Goal: Obtain resource: Download file/media

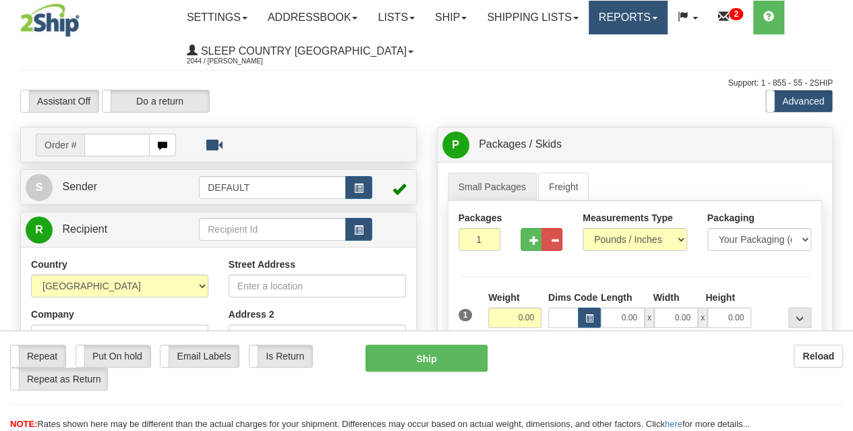
click at [630, 11] on link "Reports" at bounding box center [628, 18] width 79 height 34
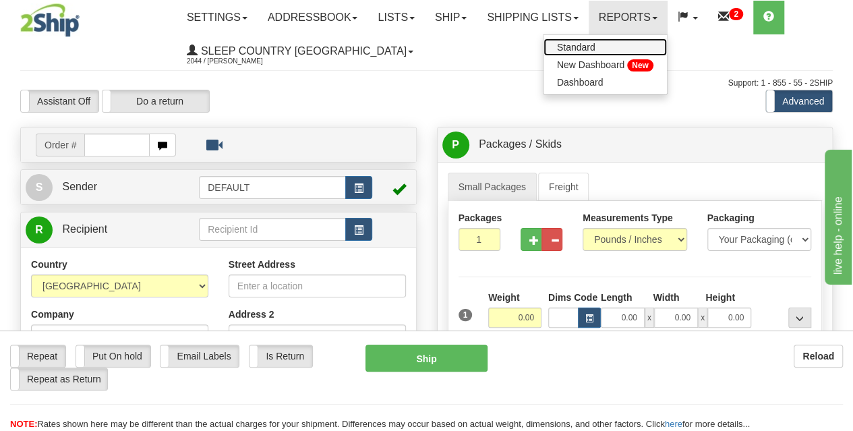
click at [596, 47] on span "Standard" at bounding box center [576, 47] width 38 height 11
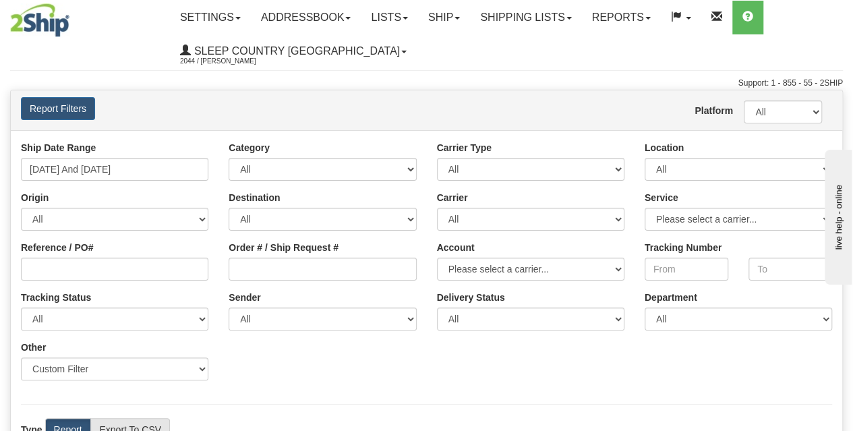
click at [305, 96] on div "Report Filters Platform All 2Ship Imported User Tyler Baker" at bounding box center [427, 110] width 832 height 40
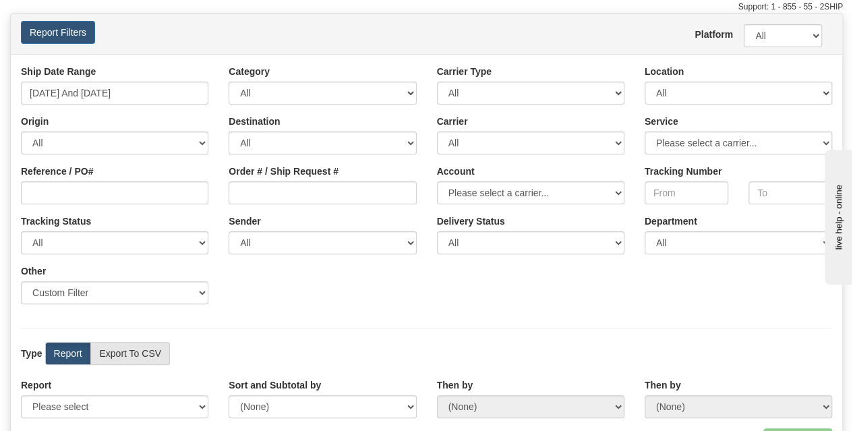
scroll to position [45, 0]
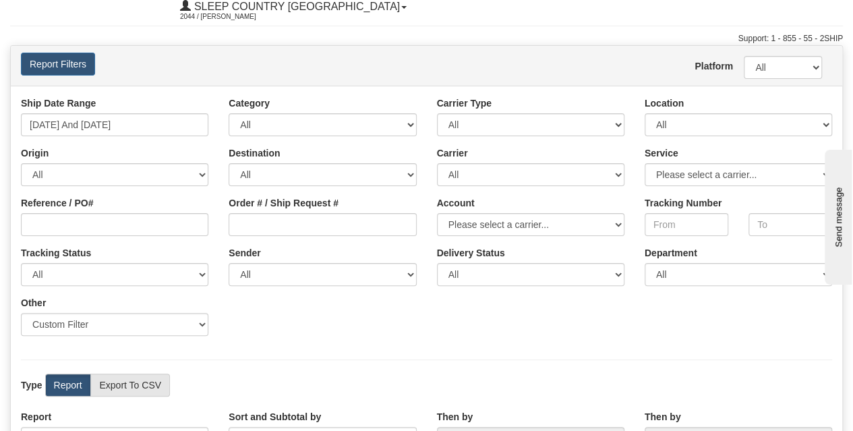
click at [455, 57] on div "Platform All 2Ship Imported User Tyler Baker" at bounding box center [496, 66] width 693 height 26
click at [479, 67] on div "Platform All 2Ship Imported User Tyler Baker" at bounding box center [496, 66] width 693 height 26
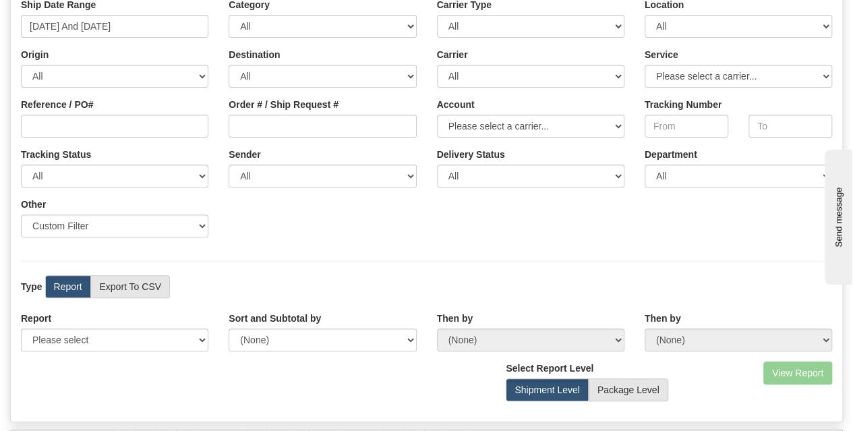
scroll to position [0, 0]
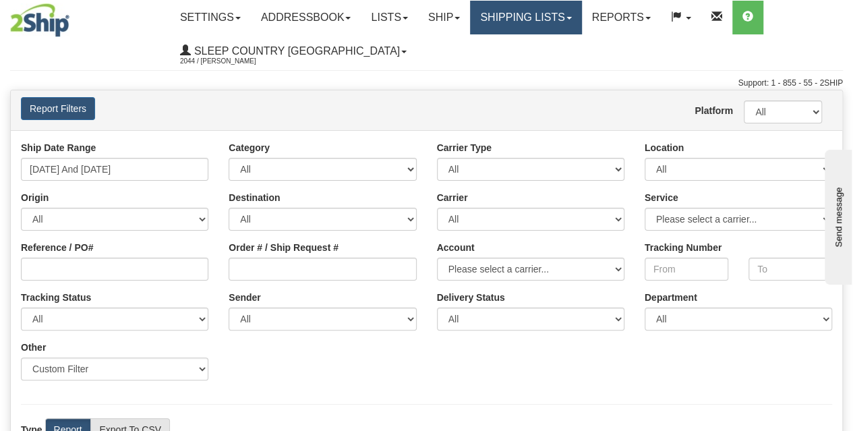
click at [560, 25] on link "Shipping lists" at bounding box center [525, 18] width 111 height 34
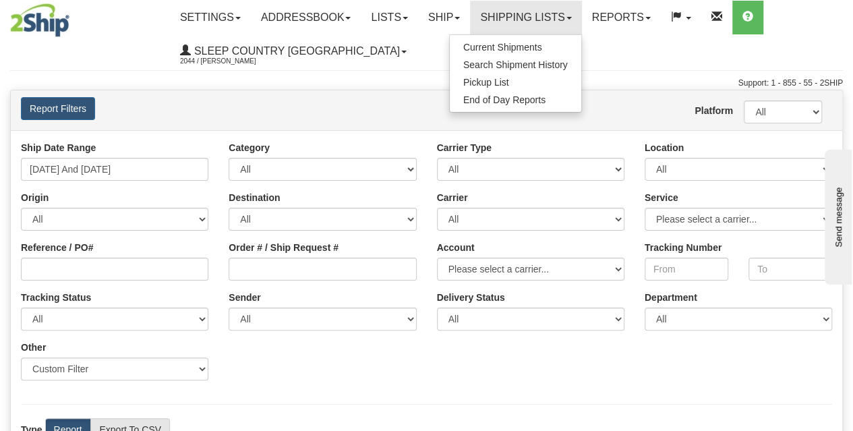
click at [323, 95] on div "Report Filters Platform All 2Ship Imported User Tyler Baker" at bounding box center [427, 110] width 832 height 40
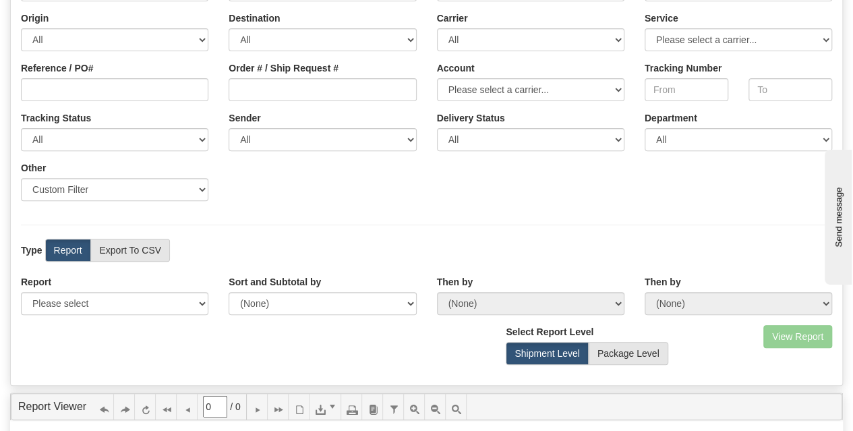
scroll to position [314, 0]
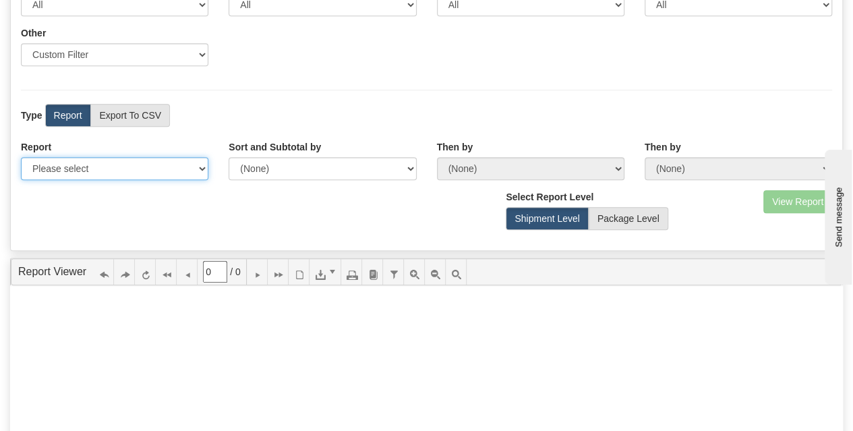
click at [132, 163] on select "Please select 1 Line Shipment Report Address Detail Basic Shipment Overview Can…" at bounding box center [115, 168] width 188 height 23
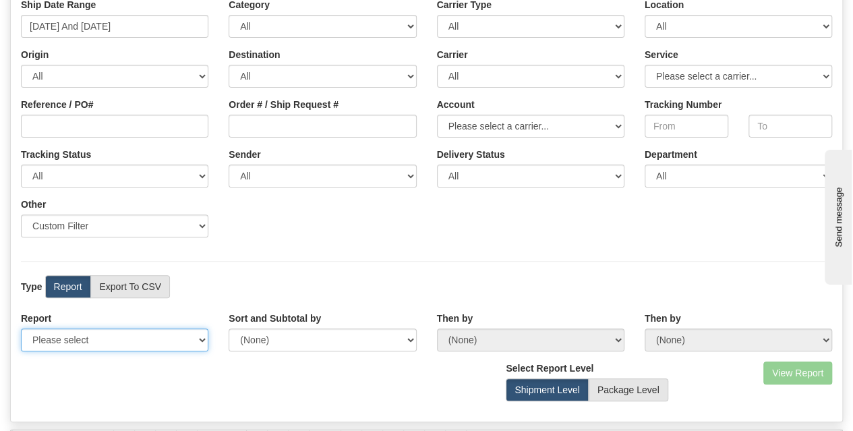
scroll to position [0, 0]
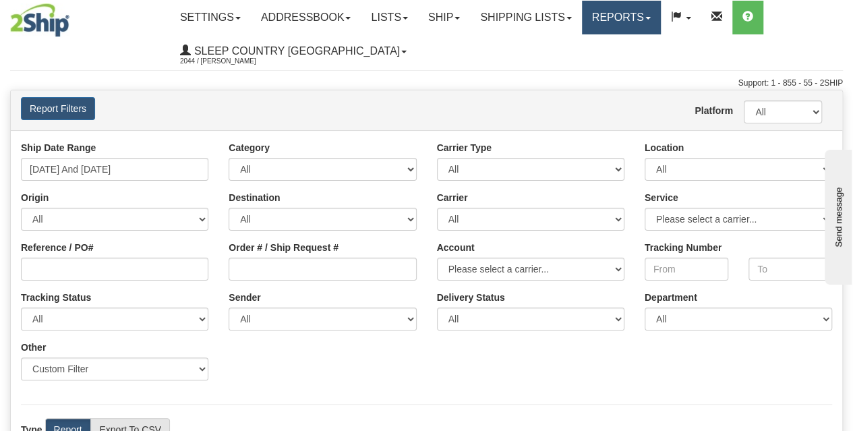
click at [651, 17] on link "Reports" at bounding box center [621, 18] width 79 height 34
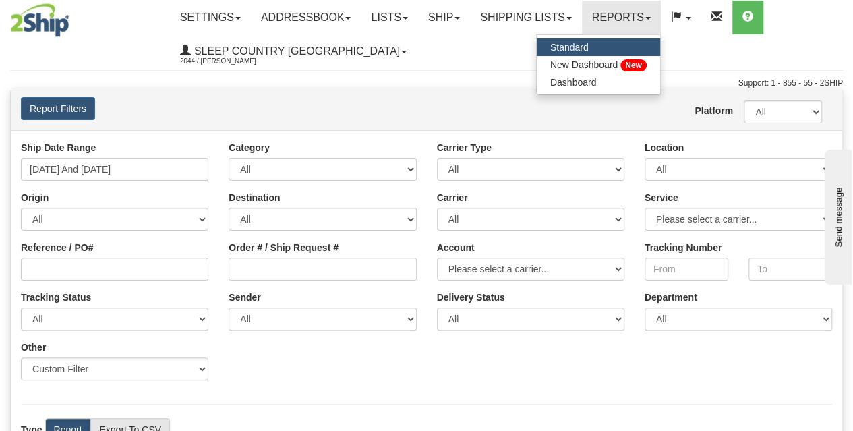
click at [498, 99] on div "Platform All 2Ship Imported User Tyler Baker" at bounding box center [496, 110] width 693 height 26
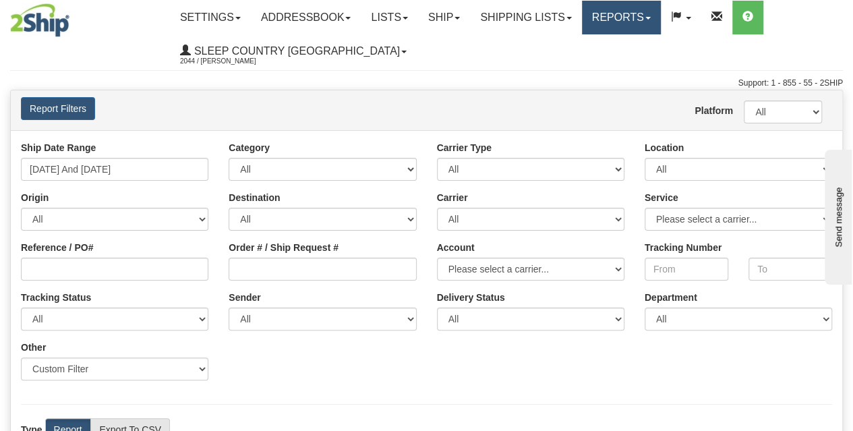
click at [661, 13] on link "Reports" at bounding box center [621, 18] width 79 height 34
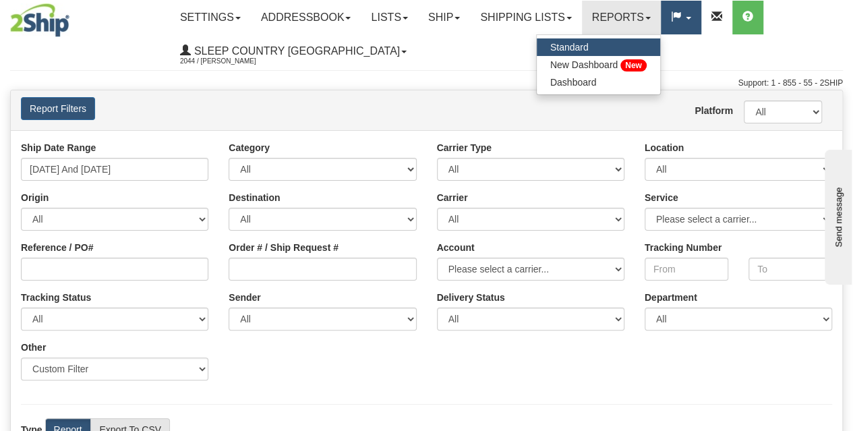
click at [682, 13] on span at bounding box center [676, 16] width 11 height 11
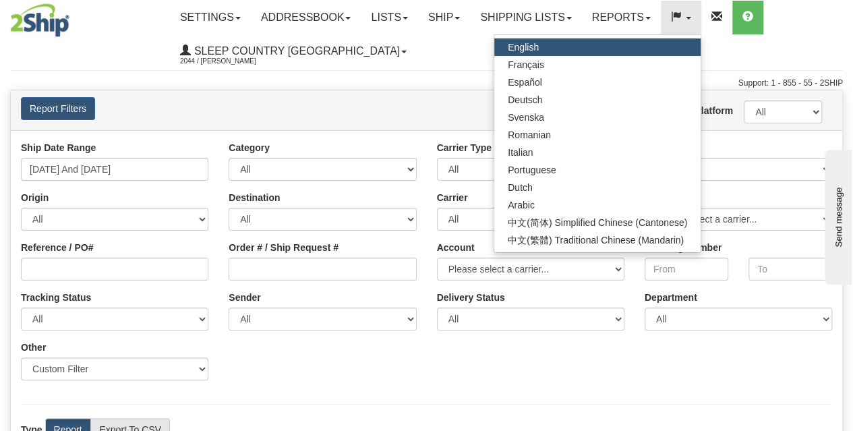
drag, startPoint x: 423, startPoint y: 96, endPoint x: 422, endPoint y: 78, distance: 18.3
click at [423, 97] on div "Report Filters Platform All 2Ship Imported User Tyler Baker" at bounding box center [427, 110] width 832 height 40
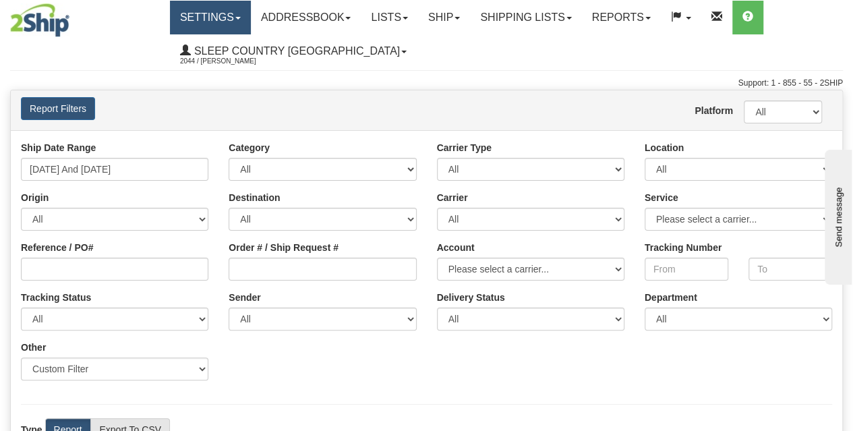
click at [194, 12] on link "Settings" at bounding box center [210, 18] width 81 height 34
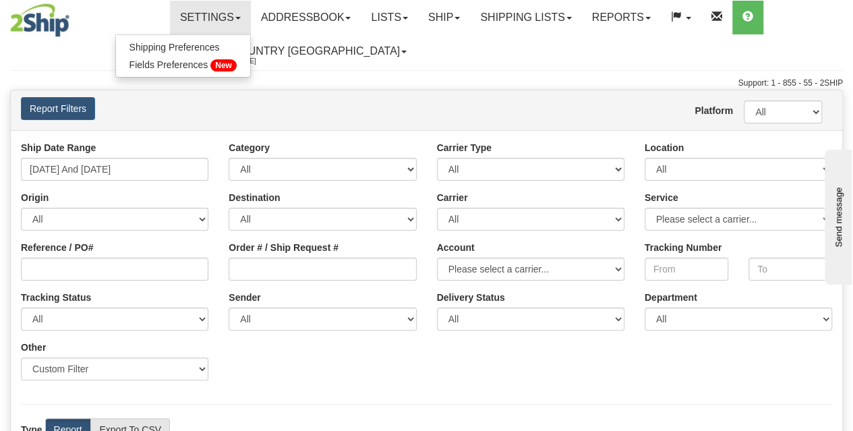
click at [397, 103] on div "Platform All 2Ship Imported User Tyler Baker" at bounding box center [496, 110] width 693 height 26
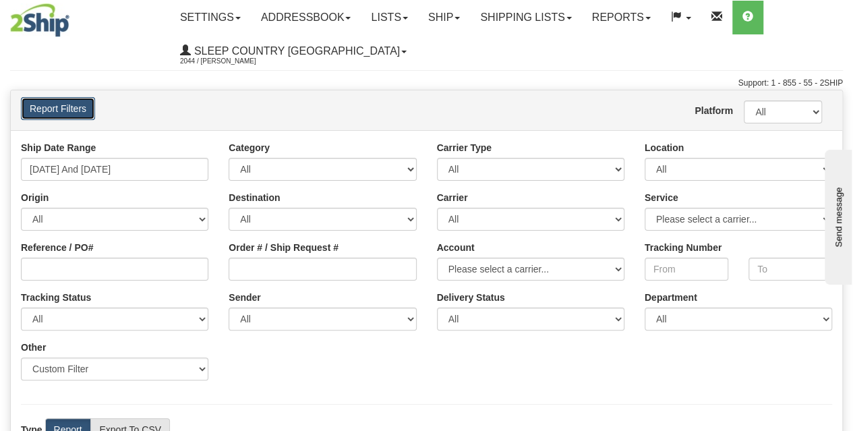
click at [72, 113] on button "Report Filters" at bounding box center [58, 108] width 74 height 23
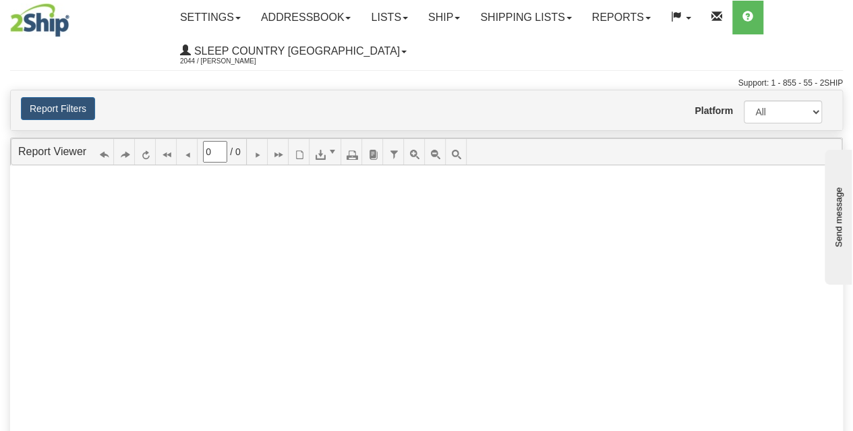
click at [209, 102] on div "Platform All 2Ship Imported User Tyler Baker" at bounding box center [496, 110] width 693 height 26
click at [65, 146] on link "Report Viewer" at bounding box center [52, 151] width 68 height 11
click at [83, 118] on button "Report Filters" at bounding box center [58, 108] width 74 height 23
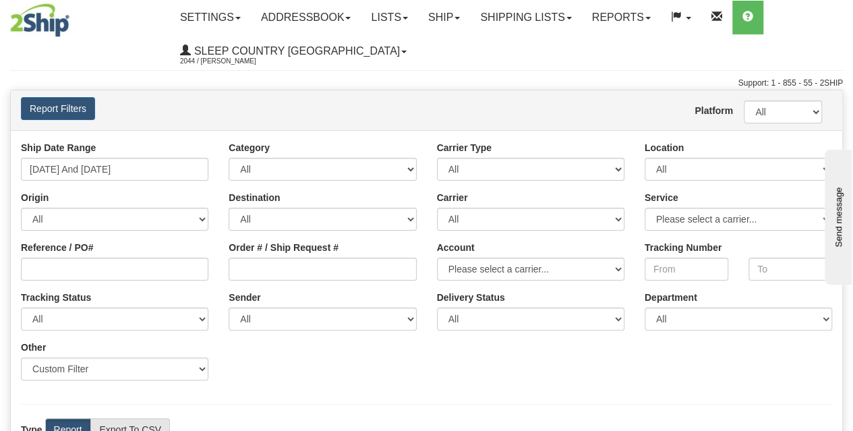
click at [246, 110] on div "Platform All 2Ship Imported User Tyler Baker" at bounding box center [496, 110] width 693 height 26
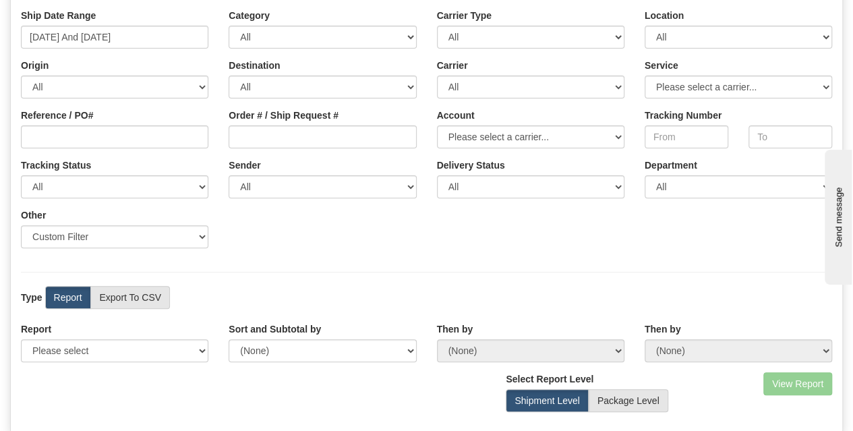
scroll to position [270, 0]
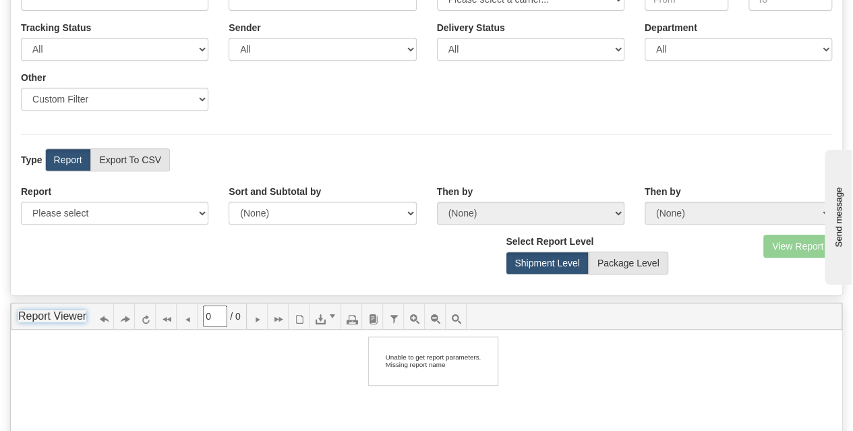
drag, startPoint x: 118, startPoint y: 196, endPoint x: 130, endPoint y: 208, distance: 17.7
click at [122, 202] on div "Report Please select 1 Line Shipment Report Address Detail Basic Shipment Overv…" at bounding box center [115, 205] width 208 height 40
click at [130, 210] on select "Please select 1 Line Shipment Report Address Detail Basic Shipment Overview Can…" at bounding box center [115, 213] width 188 height 23
select select "Users\Full Reference Detail.trdx"
click at [21, 202] on select "Please select 1 Line Shipment Report Address Detail Basic Shipment Overview Can…" at bounding box center [115, 213] width 188 height 23
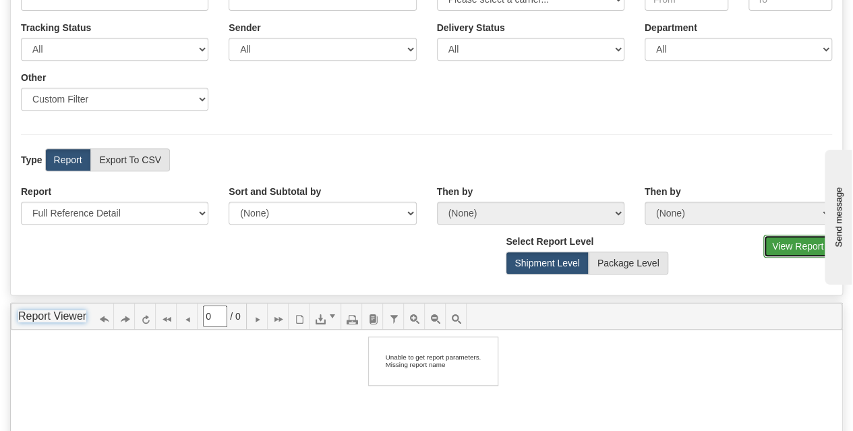
click at [779, 241] on button "View Report" at bounding box center [798, 246] width 69 height 23
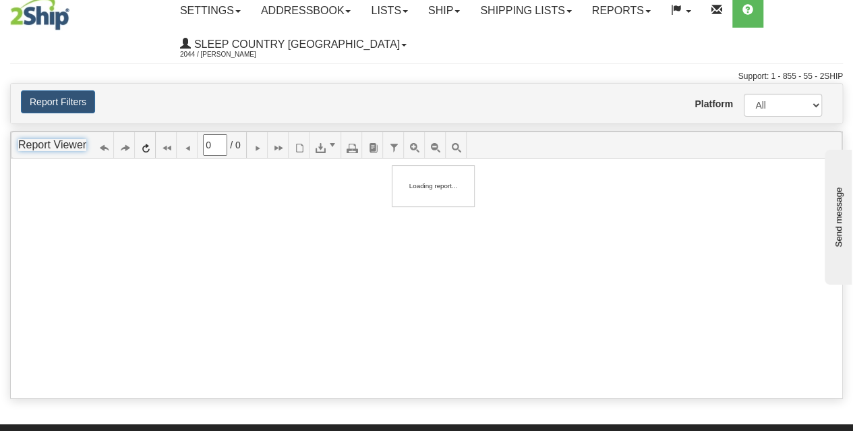
scroll to position [0, 0]
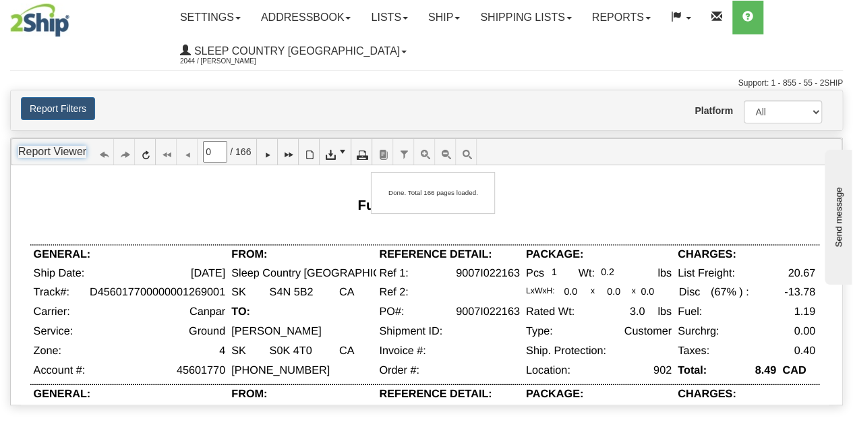
type input "1"
click at [73, 110] on button "Report Filters" at bounding box center [58, 108] width 74 height 23
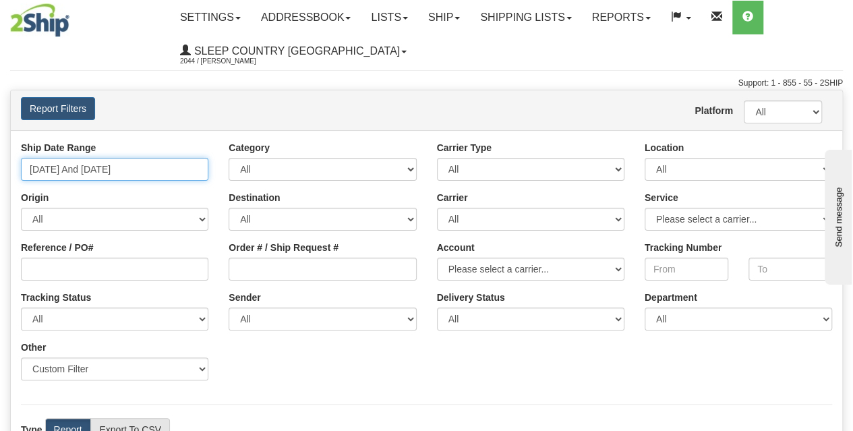
click at [121, 176] on input "08/28/2025 And 09/03/2025" at bounding box center [115, 169] width 188 height 23
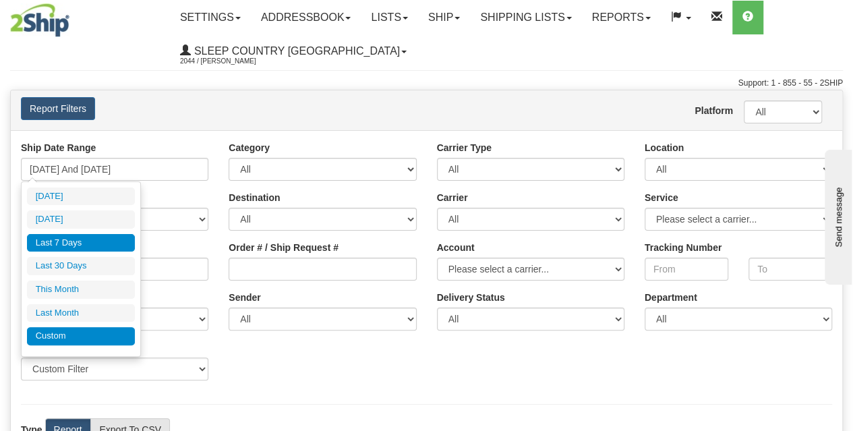
click at [74, 339] on li "Custom" at bounding box center [81, 336] width 108 height 18
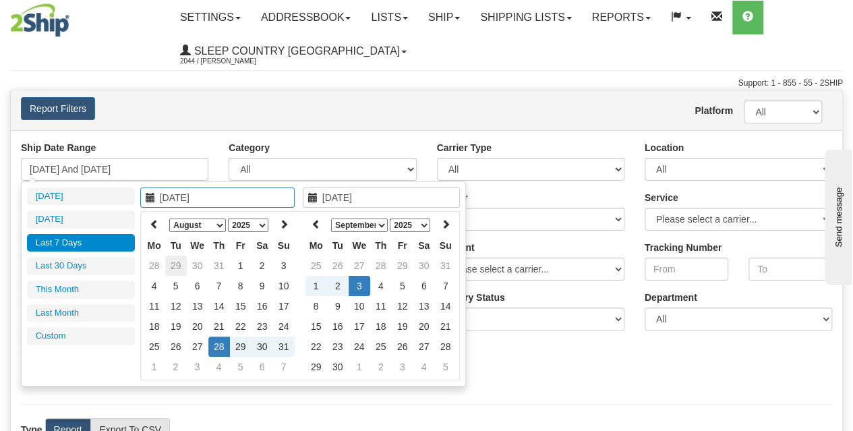
type input "08/01/2025"
type input "08/31/2025"
type input "08/28/2025"
type input "[DATE]"
type input "07/28/2025"
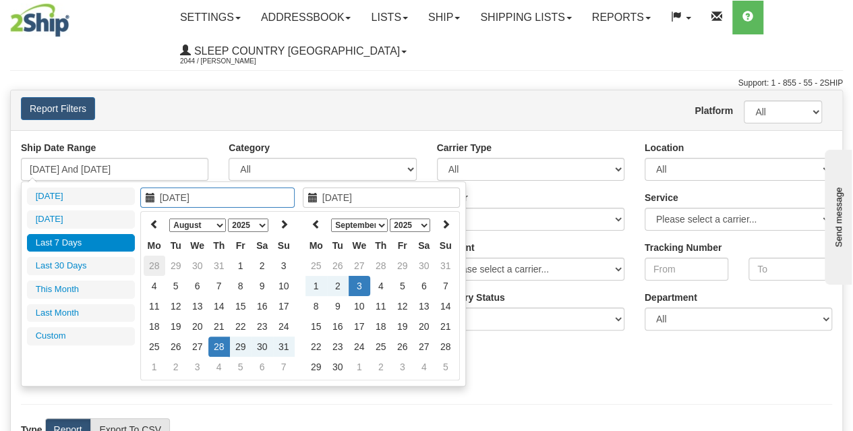
click at [154, 258] on td "28" at bounding box center [155, 266] width 22 height 20
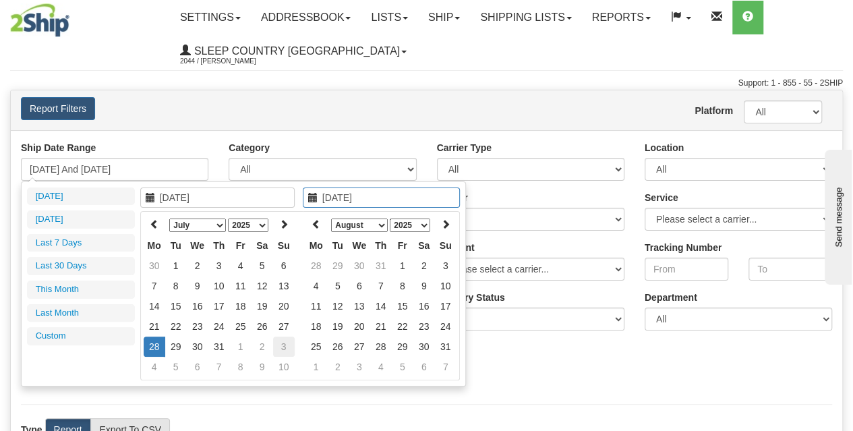
type input "08/03/2025"
click at [284, 339] on td "3" at bounding box center [284, 347] width 22 height 20
type input "07/28/2025 And 08/03/2025"
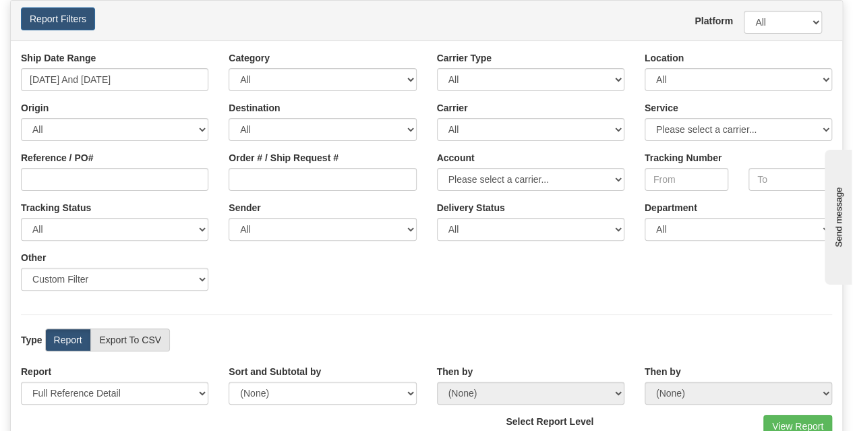
scroll to position [225, 0]
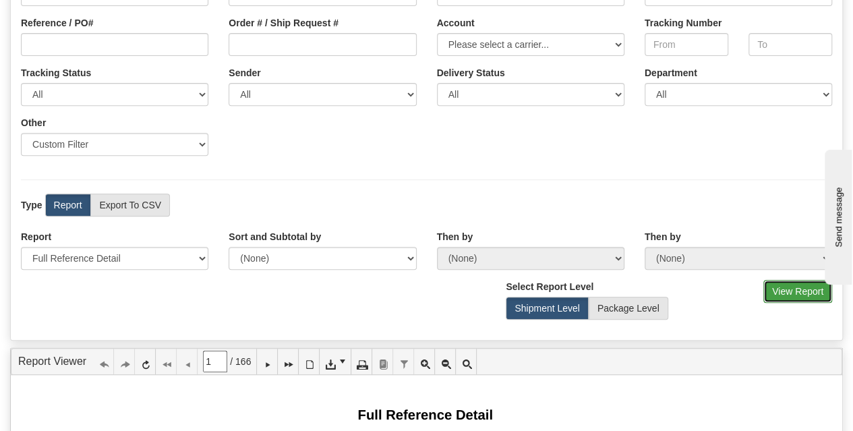
click at [797, 297] on button "View Report" at bounding box center [798, 291] width 69 height 23
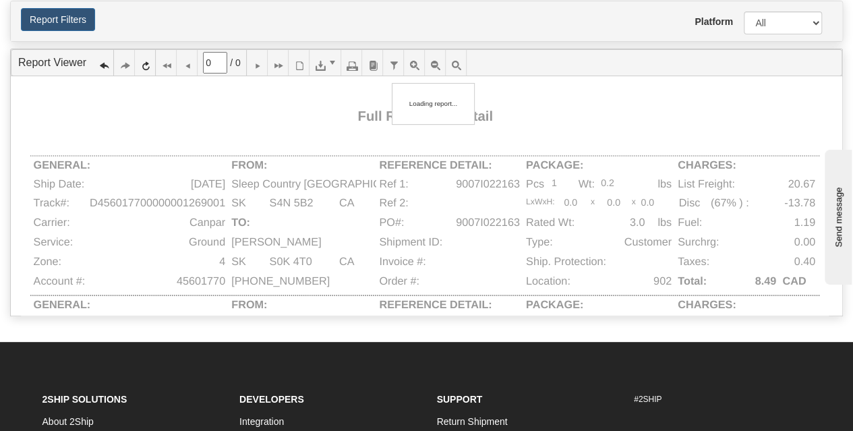
scroll to position [45, 0]
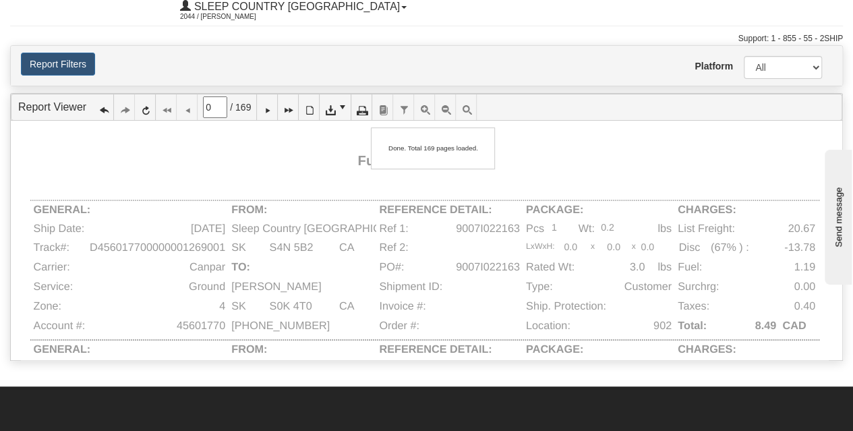
type input "1"
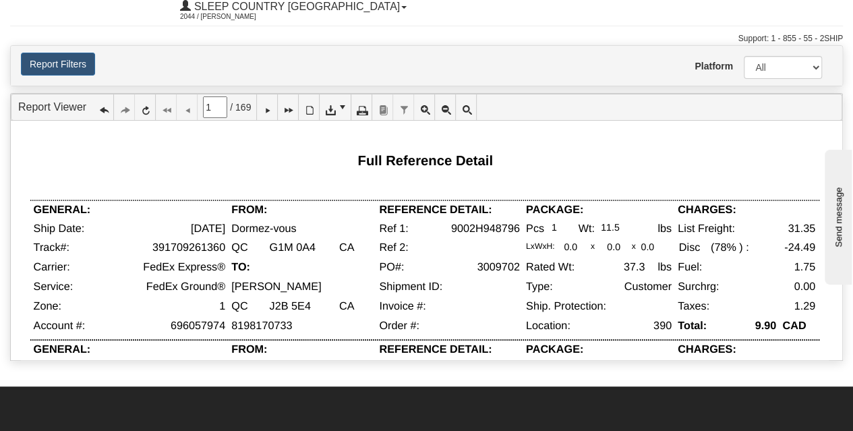
scroll to position [0, 0]
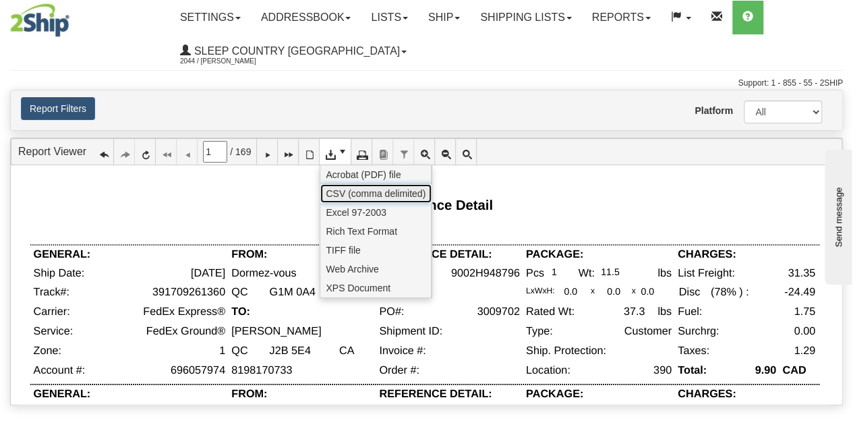
click at [364, 194] on span "CSV (comma delimited)" at bounding box center [376, 193] width 100 height 13
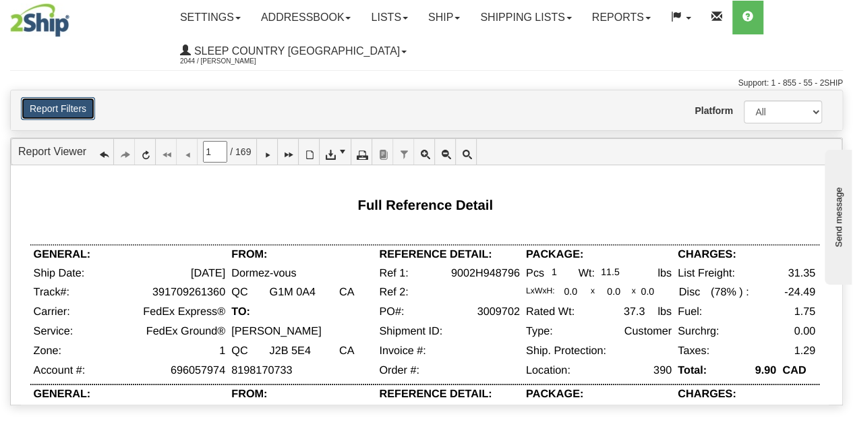
click at [45, 107] on button "Report Filters" at bounding box center [58, 108] width 74 height 23
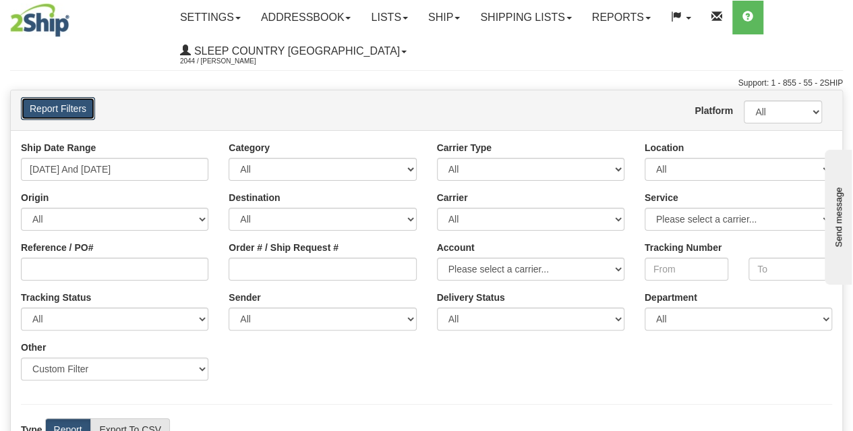
scroll to position [225, 0]
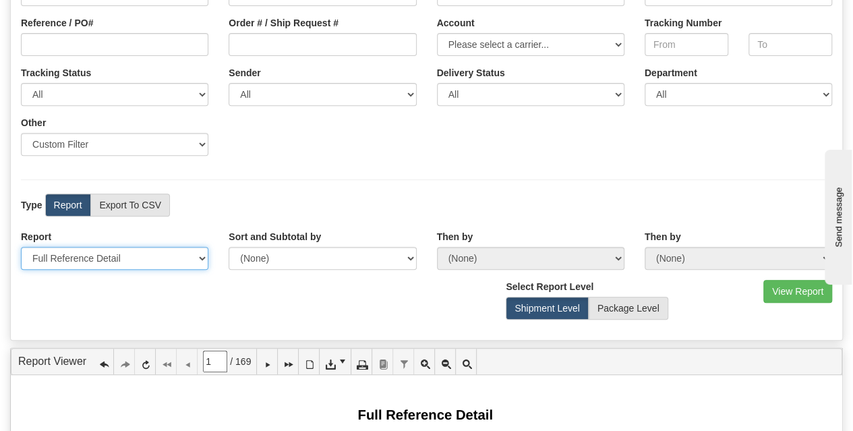
click at [110, 260] on select "Please select 1 Line Shipment Report Address Detail Basic Shipment Overview Can…" at bounding box center [115, 258] width 188 height 23
select select "Users\Tracking Detail.trdx"
click at [21, 247] on select "Please select 1 Line Shipment Report Address Detail Basic Shipment Overview Can…" at bounding box center [115, 258] width 188 height 23
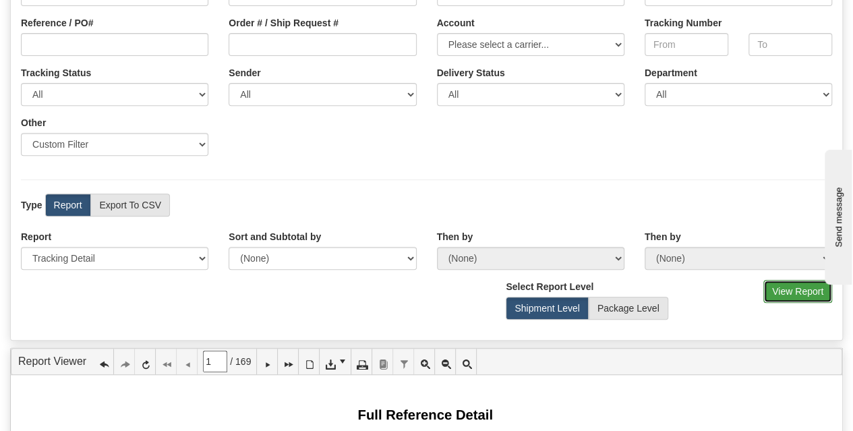
click at [776, 295] on button "View Report" at bounding box center [798, 291] width 69 height 23
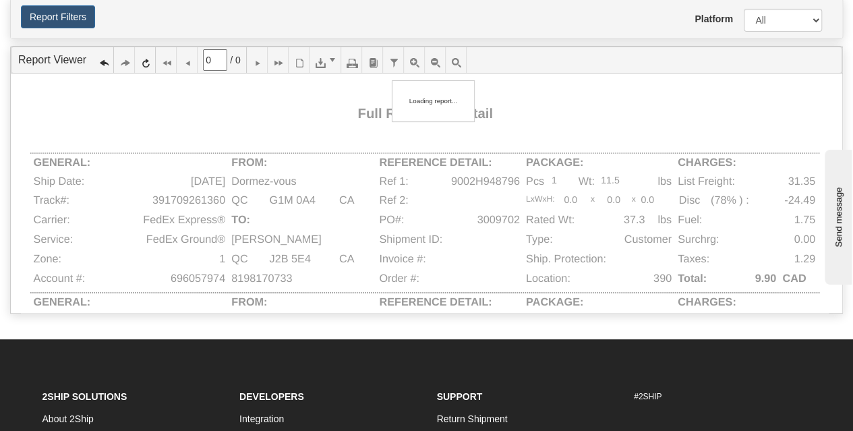
scroll to position [45, 0]
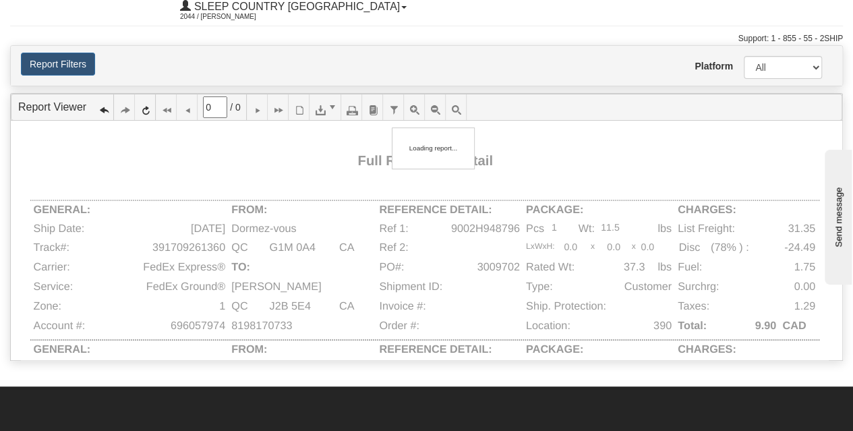
type input "1"
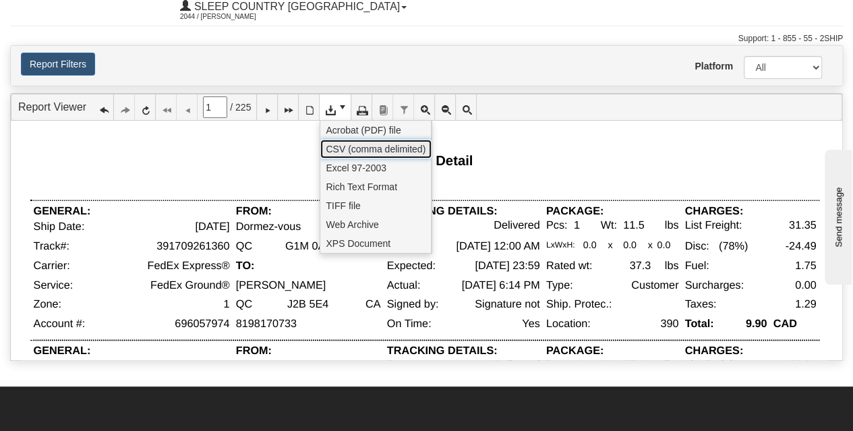
click at [383, 152] on span "CSV (comma delimited)" at bounding box center [376, 148] width 100 height 13
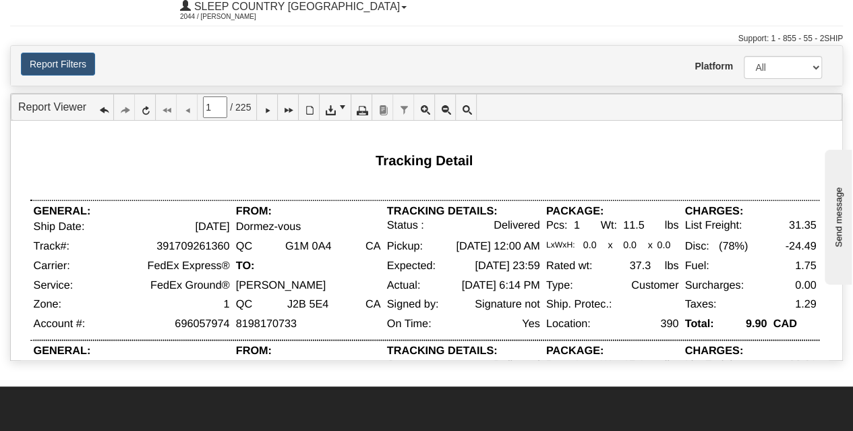
click at [471, 74] on div "Platform All 2Ship Imported User Tyler Baker" at bounding box center [496, 66] width 693 height 26
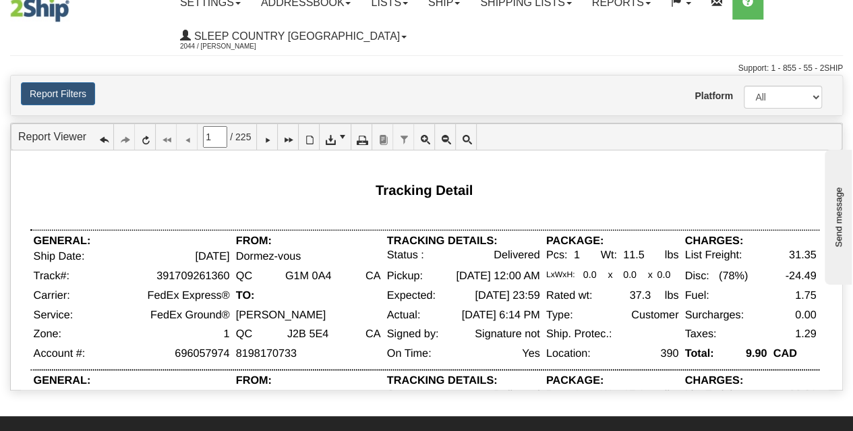
scroll to position [0, 0]
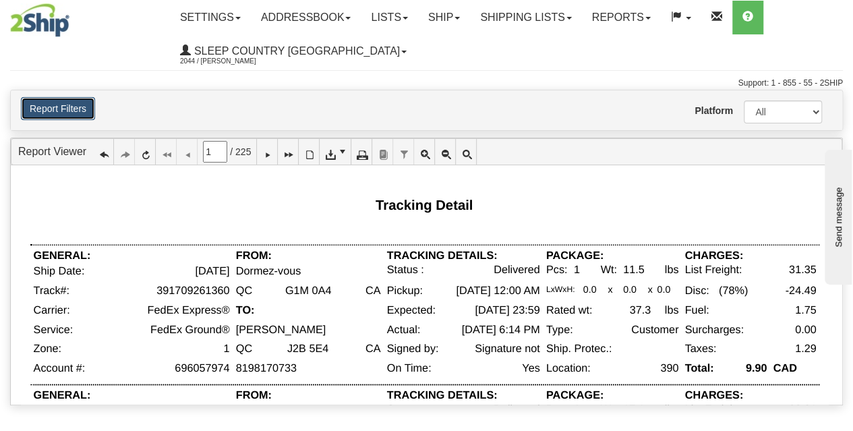
click at [69, 107] on button "Report Filters" at bounding box center [58, 108] width 74 height 23
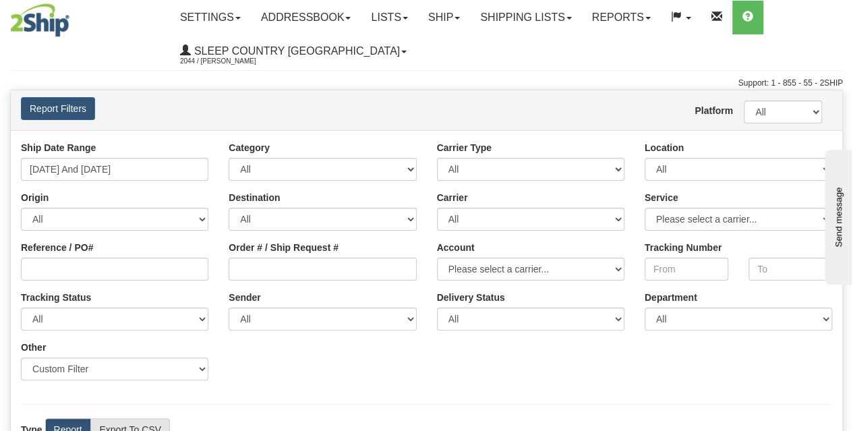
click at [264, 118] on div "Platform All 2Ship Imported User Tyler Baker" at bounding box center [496, 110] width 693 height 26
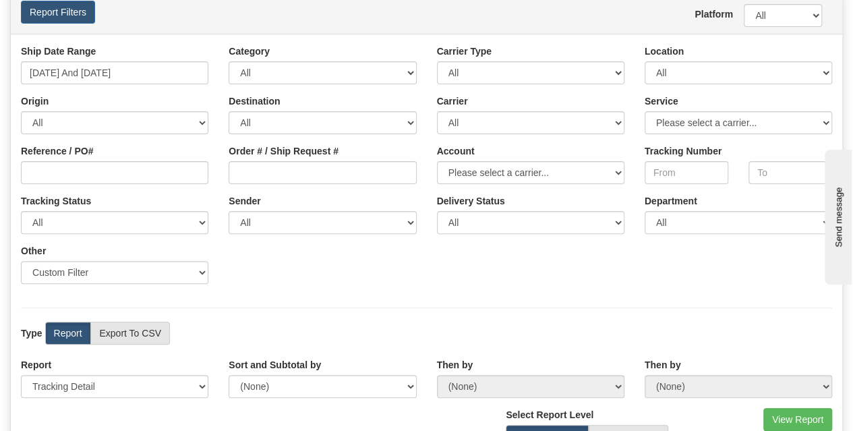
scroll to position [225, 0]
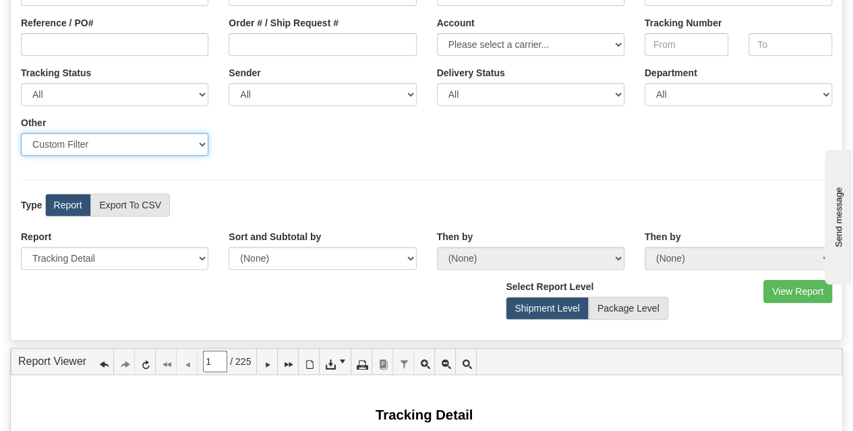
click at [111, 142] on select "Sender Company Sender Contact Sender Country Sender State Sender City Sender Zi…" at bounding box center [115, 144] width 188 height 23
click at [345, 158] on div "Ship Date Range 07/28/2025 And 08/03/2025 Category All Inbound Outbound Carrier…" at bounding box center [427, 41] width 832 height 250
drag, startPoint x: 124, startPoint y: 133, endPoint x: 149, endPoint y: 150, distance: 30.5
click at [124, 133] on select "Sender Company Sender Contact Sender Country Sender State Sender City Sender Zi…" at bounding box center [115, 144] width 188 height 23
click at [316, 164] on div "Ship Date Range 07/28/2025 And 08/03/2025 Category All Inbound Outbound Carrier…" at bounding box center [427, 41] width 832 height 250
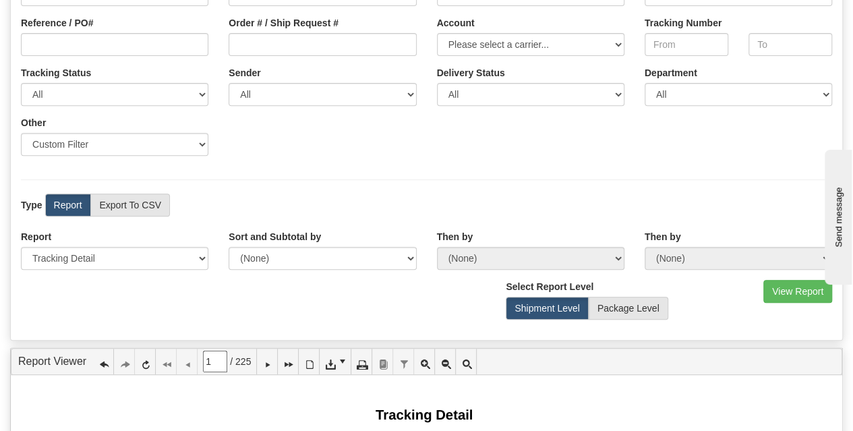
click at [313, 183] on div "Ship Date Range 07/28/2025 And 08/03/2025 Category All Inbound Outbound Carrier…" at bounding box center [427, 123] width 832 height 434
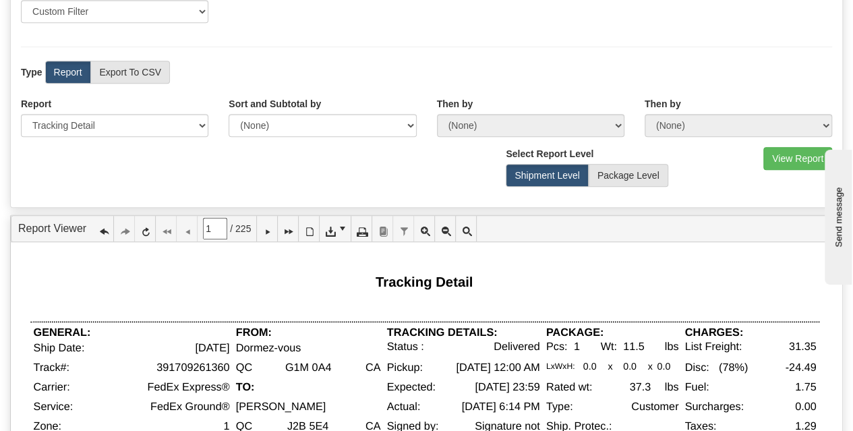
scroll to position [360, 0]
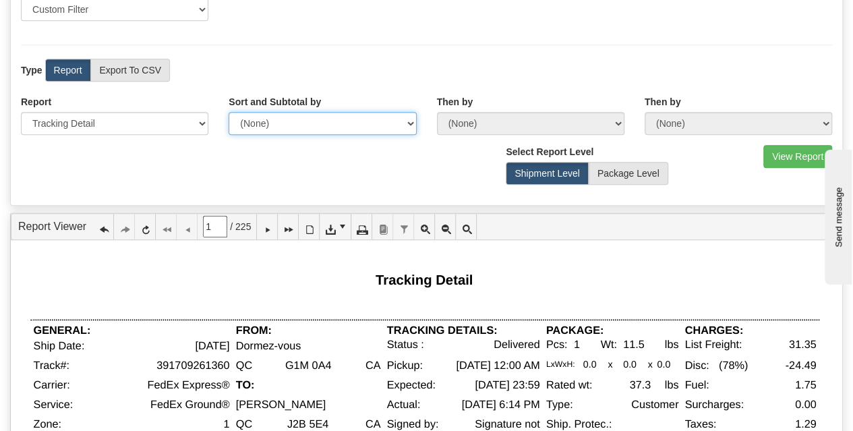
click at [300, 115] on select "(None) Carrier Name Service Name Origin Destination Location Name Account Numbe…" at bounding box center [323, 123] width 188 height 23
click at [312, 69] on div "Type Report Export To CSV View Map" at bounding box center [427, 70] width 832 height 23
click at [212, 123] on div "Report Please select 1 Line Shipment Report Address Detail Basic Shipment Overv…" at bounding box center [115, 115] width 208 height 40
click at [215, 168] on div "View Report Comma Separated Values (CSV) Select Report Level Shipment Level Pac…" at bounding box center [427, 170] width 832 height 50
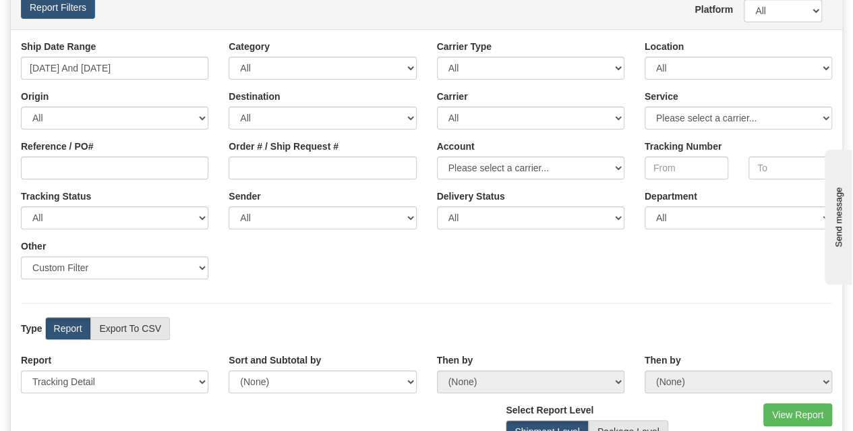
scroll to position [0, 0]
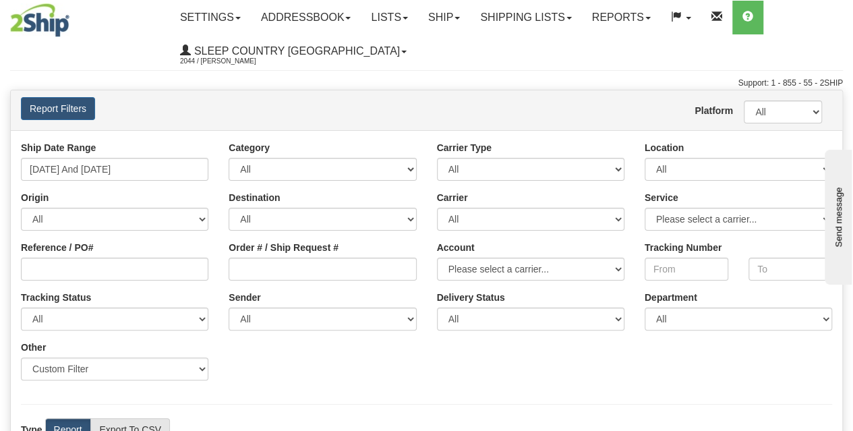
click at [505, 96] on div "Report Filters Platform All 2Ship Imported User Tyler Baker" at bounding box center [427, 110] width 832 height 40
click at [714, 218] on select "Please select a carrier..." at bounding box center [739, 219] width 188 height 23
click at [623, 91] on div "Report Filters Platform All 2Ship Imported User Tyler Baker" at bounding box center [427, 110] width 832 height 40
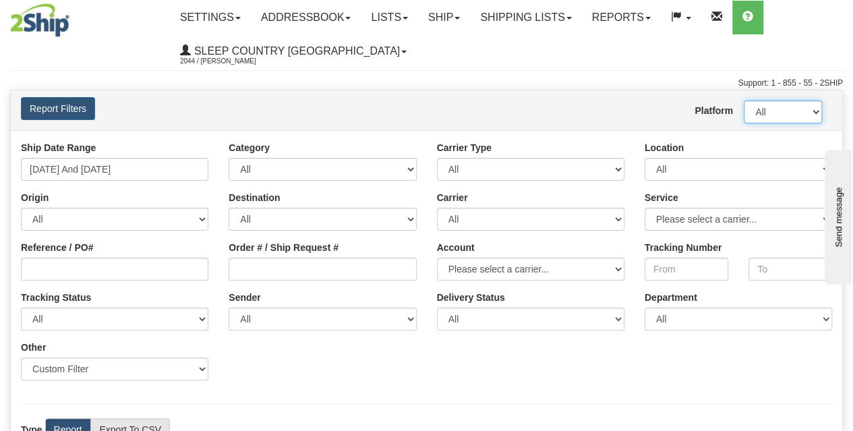
click at [776, 113] on select "All 2Ship Imported" at bounding box center [783, 112] width 78 height 23
click at [513, 106] on div "Platform All 2Ship Imported User Tyler Baker" at bounding box center [496, 110] width 693 height 26
click at [240, 111] on div "Platform All 2Ship Imported User Tyler Baker" at bounding box center [496, 110] width 693 height 26
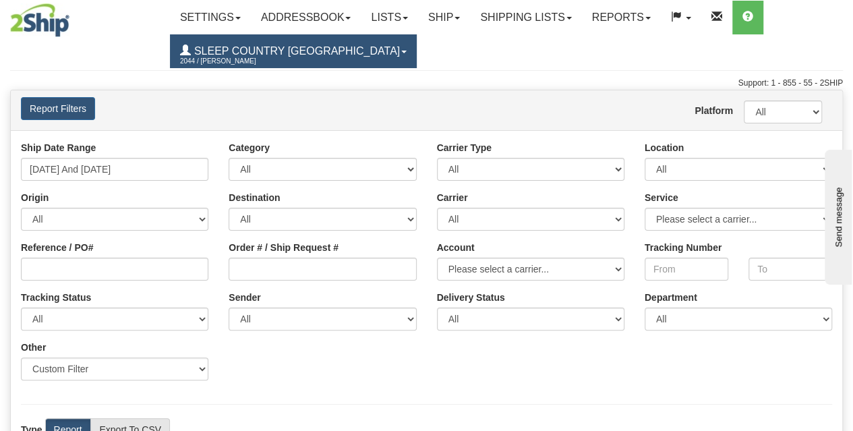
click at [343, 57] on link "Sleep Country Canada 2044 / Tyler Baker" at bounding box center [293, 51] width 247 height 34
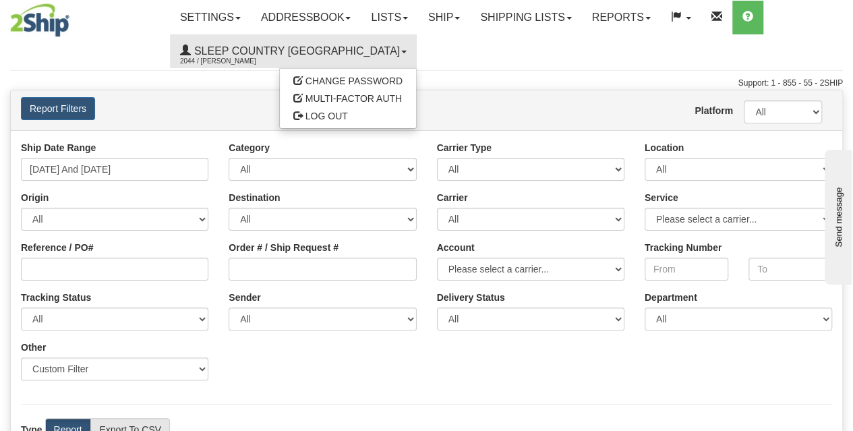
click at [523, 109] on div "Platform All 2Ship Imported User Tyler Baker" at bounding box center [496, 110] width 693 height 26
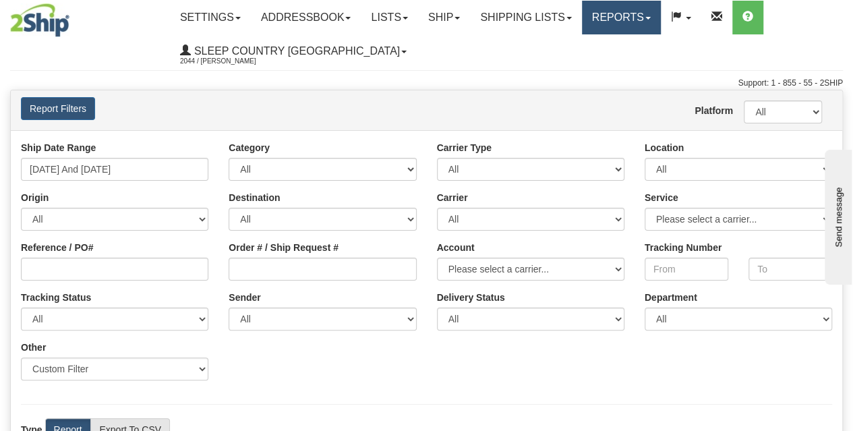
click at [643, 21] on link "Reports" at bounding box center [621, 18] width 79 height 34
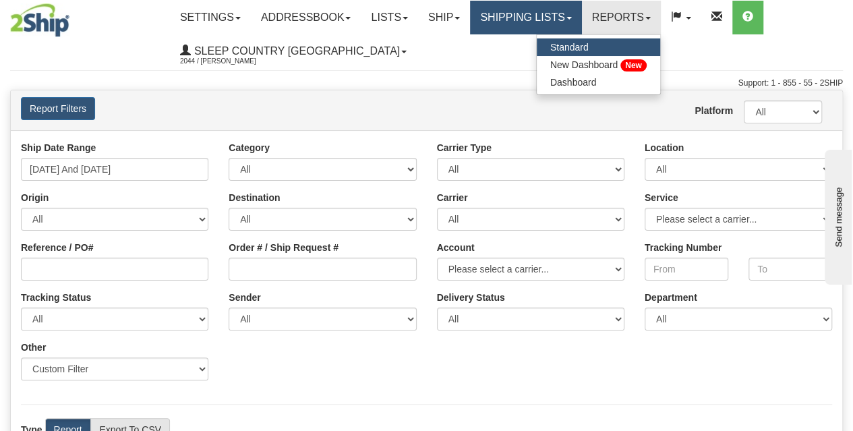
click at [575, 22] on link "Shipping lists" at bounding box center [525, 18] width 111 height 34
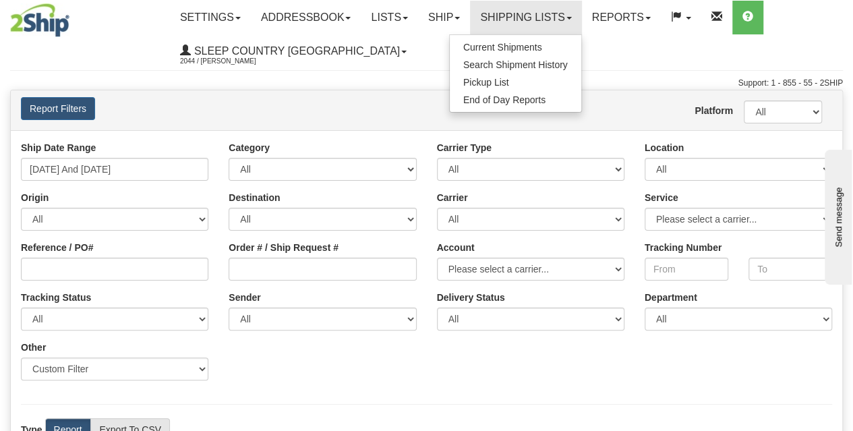
click at [626, 101] on div "Platform All 2Ship Imported User Tyler Baker" at bounding box center [496, 110] width 693 height 26
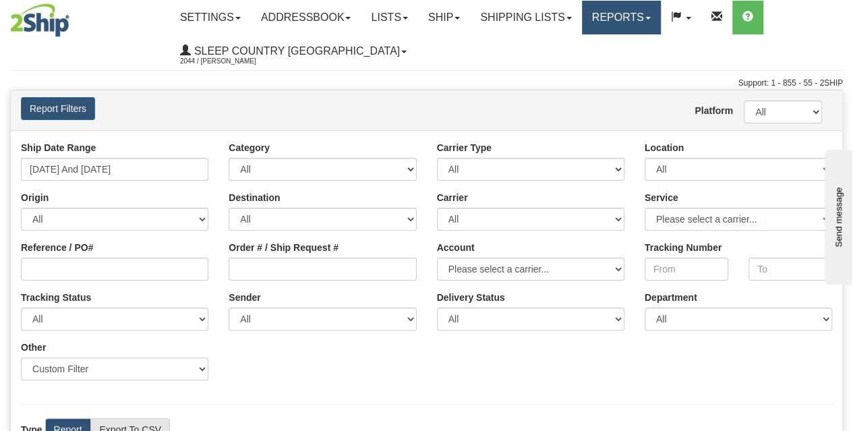
click at [658, 13] on link "Reports" at bounding box center [621, 18] width 79 height 34
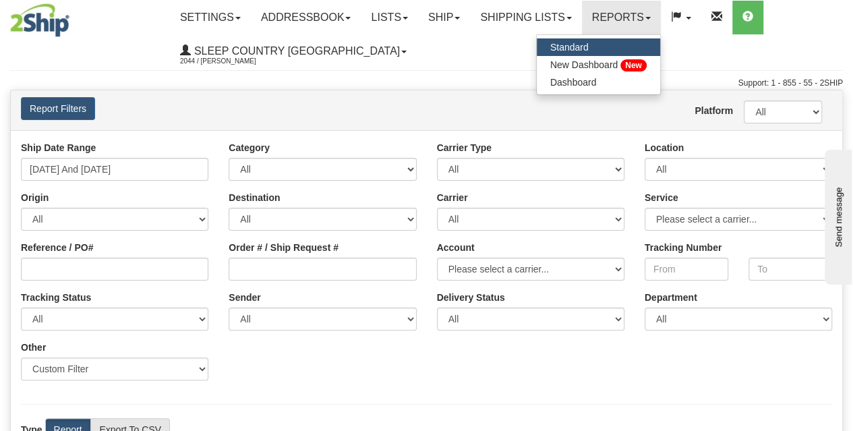
click at [403, 95] on div "Report Filters Platform All 2Ship Imported User Tyler Baker" at bounding box center [427, 110] width 832 height 40
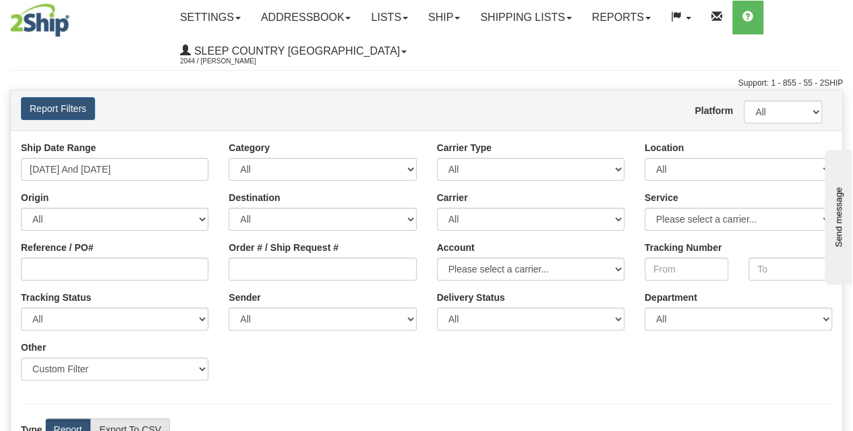
click at [342, 109] on div "Platform All 2Ship Imported User Tyler Baker" at bounding box center [496, 110] width 693 height 26
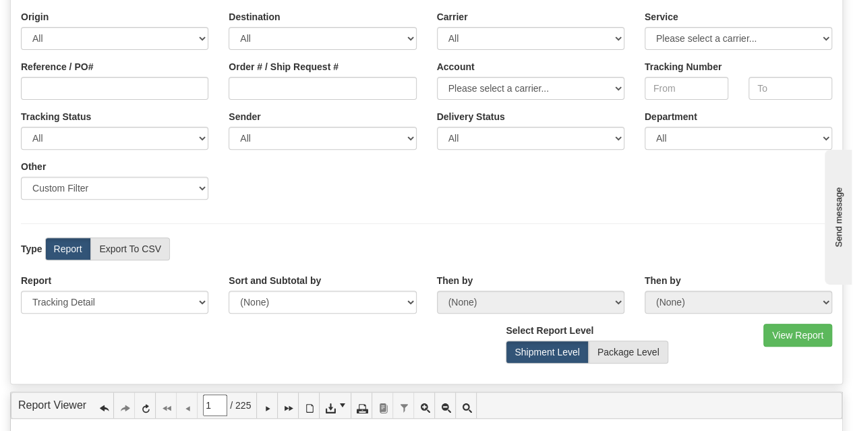
scroll to position [314, 0]
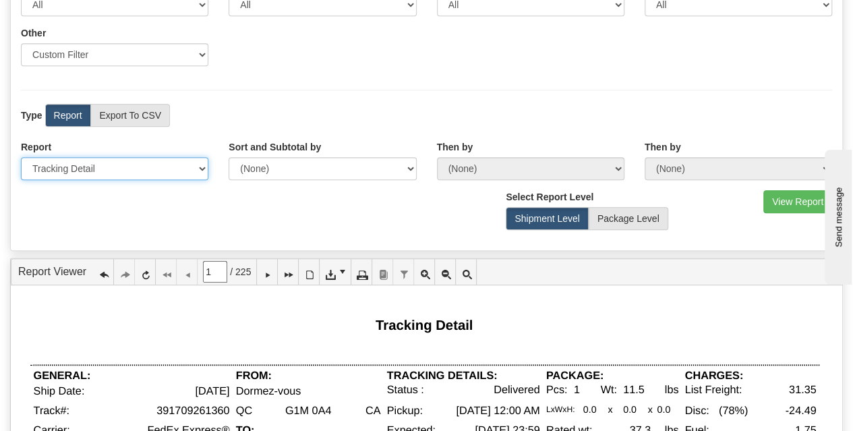
click at [117, 169] on select "Please select 1 Line Shipment Report Address Detail Basic Shipment Overview Can…" at bounding box center [115, 168] width 188 height 23
click at [378, 211] on div "View Report Comma Separated Values (CSV) Select Report Level Shipment Level Pac…" at bounding box center [427, 215] width 832 height 50
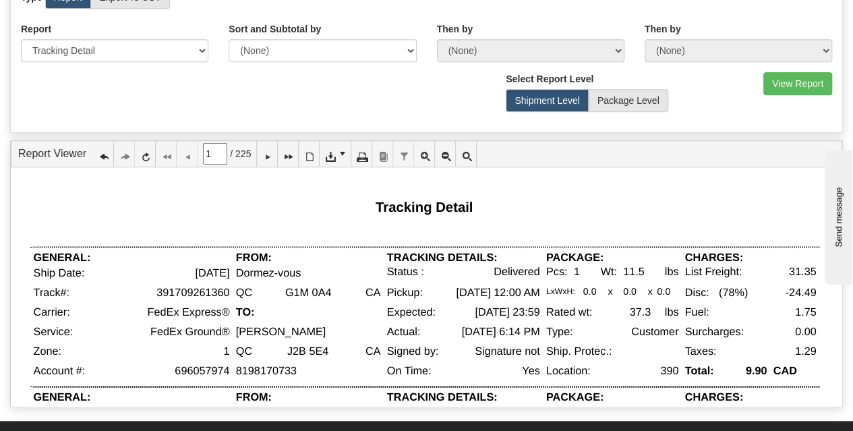
scroll to position [494, 0]
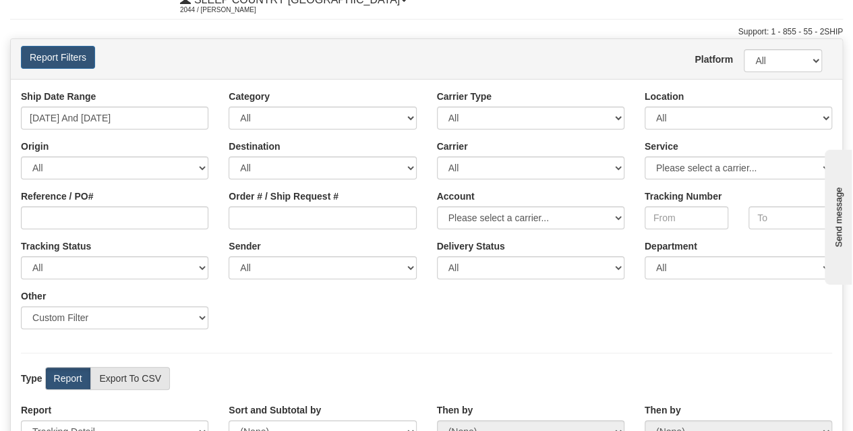
scroll to position [0, 0]
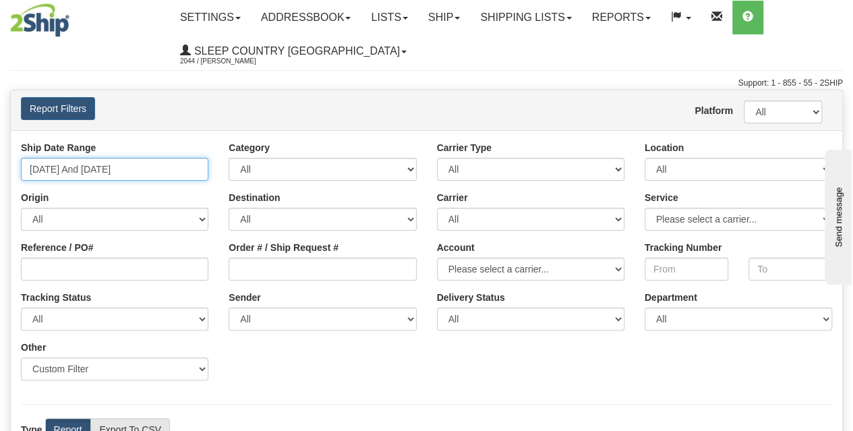
click at [159, 177] on input "07/28/2025 And 08/03/2025" at bounding box center [115, 169] width 188 height 23
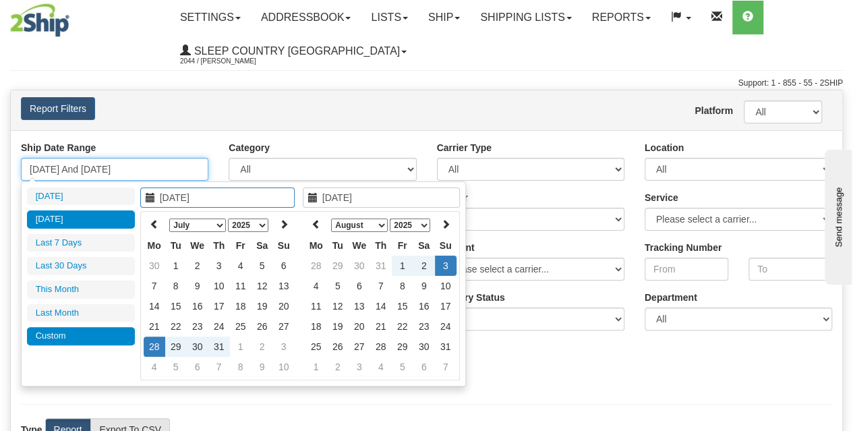
type input "09/02/2025"
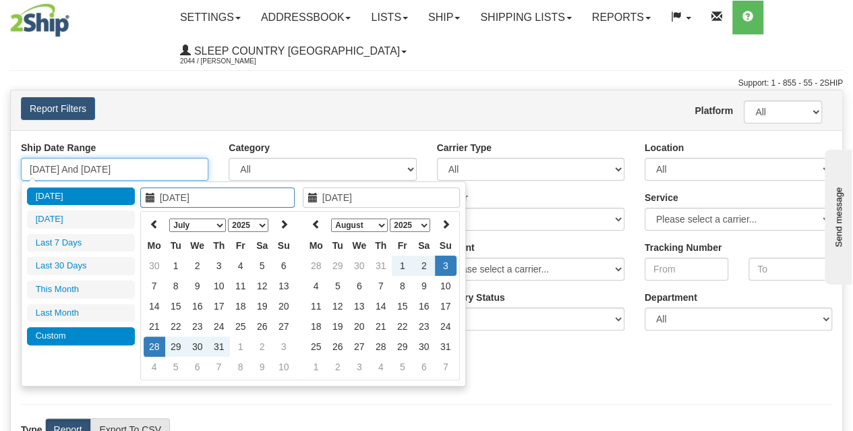
type input "07/28/2025"
type input "08/03/2025"
type input "[DATE]"
type input "09/02/2025"
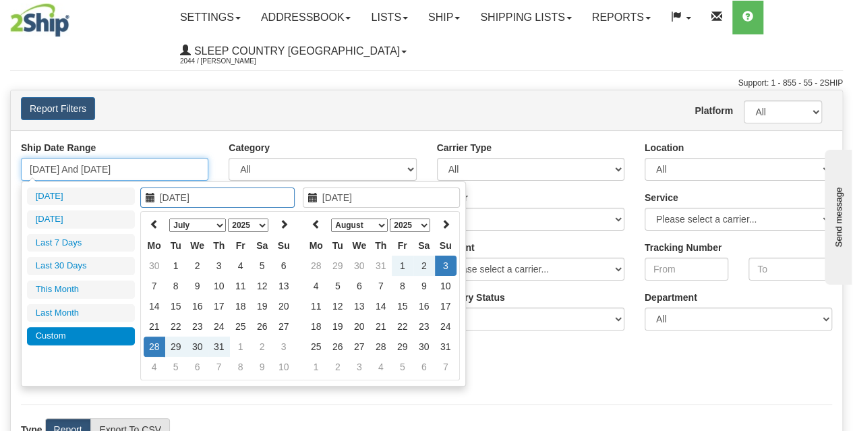
type input "09/02/2025"
type input "07/28/2025"
type input "08/03/2025"
click at [209, 224] on select "January February March April May June July August September October November De…" at bounding box center [197, 225] width 57 height 13
type input "01/01/2025"
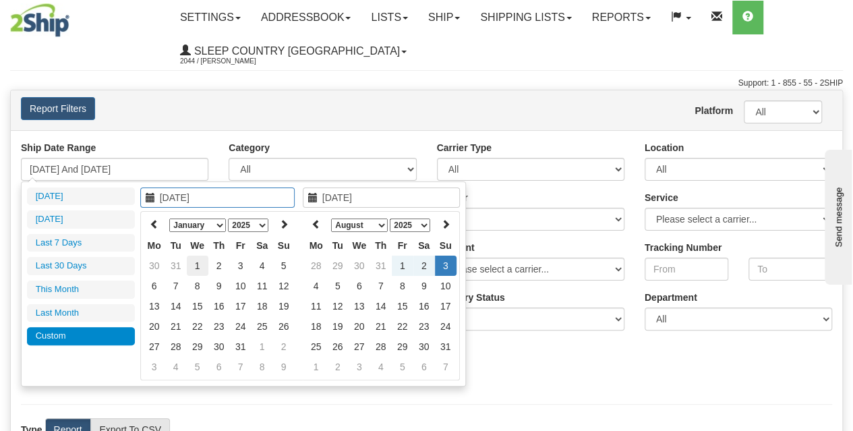
click at [196, 266] on td "1" at bounding box center [198, 266] width 22 height 20
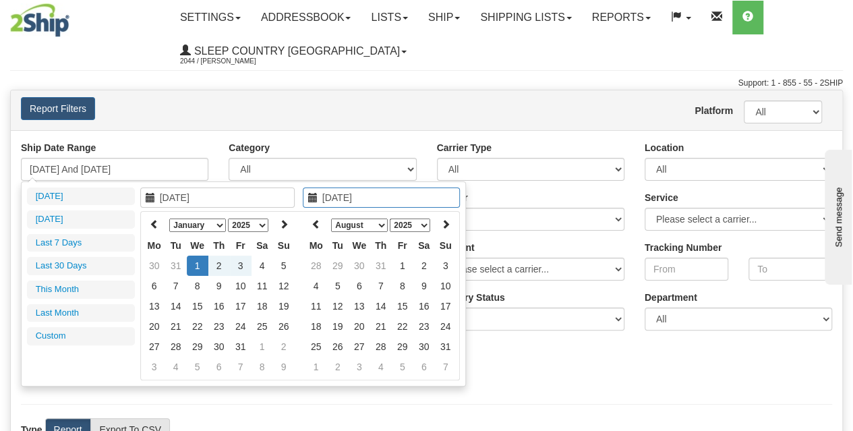
click at [353, 225] on select "January February March April May June July August September October November De…" at bounding box center [359, 225] width 57 height 13
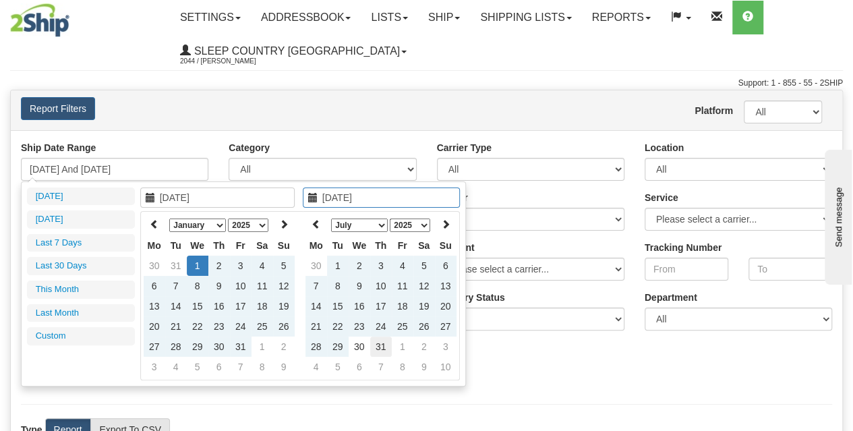
type input "07/31/2025"
click at [380, 341] on td "31" at bounding box center [381, 347] width 22 height 20
type input "01/01/2025 And 07/31/2025"
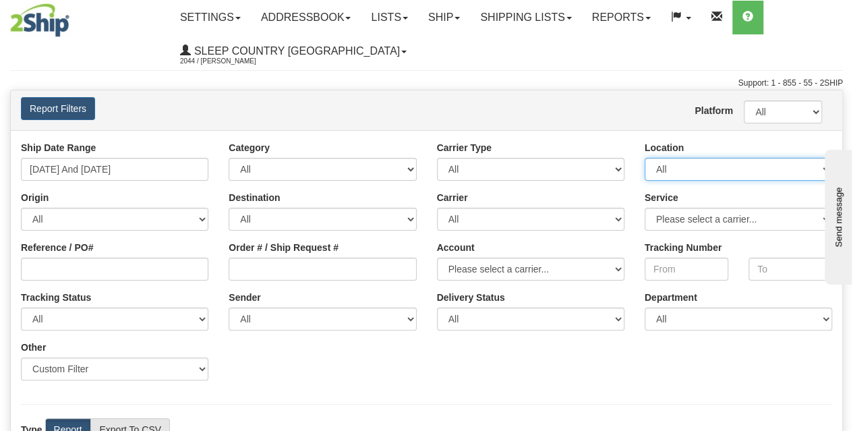
click at [700, 176] on select "All 300 390 90 901 902 91 914 915 916 917 92 921 922 93 94 95 951 96 97 98 BECO…" at bounding box center [739, 169] width 188 height 23
select select "3937"
click at [645, 158] on select "All 300 390 90 901 902 91 914 915 916 917 92 921 922 93 94 95 951 96 97 98 BECO…" at bounding box center [739, 169] width 188 height 23
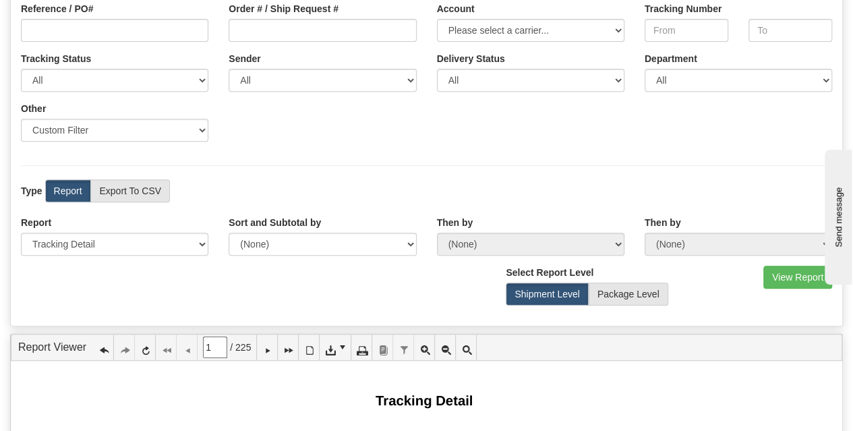
scroll to position [270, 0]
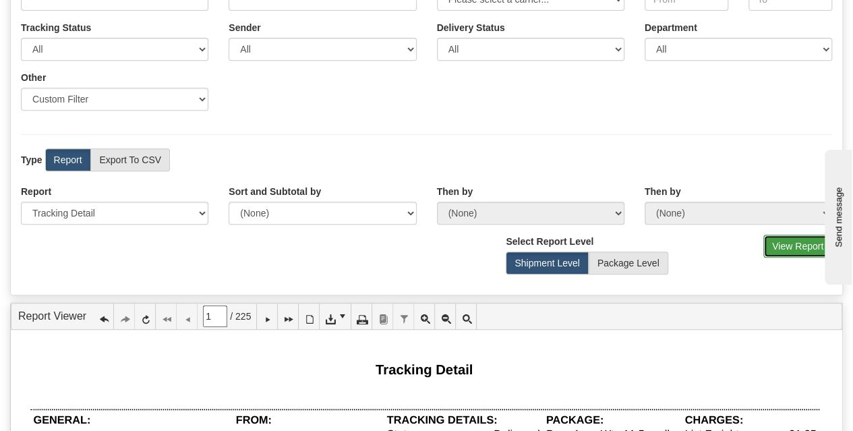
click at [780, 244] on button "View Report" at bounding box center [798, 246] width 69 height 23
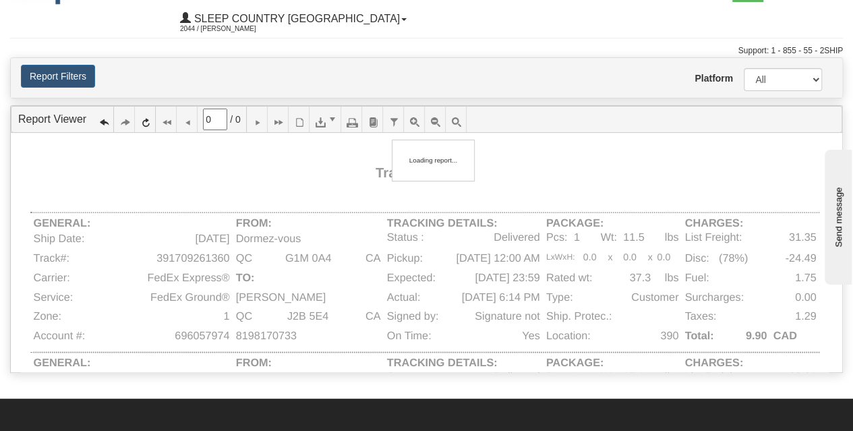
scroll to position [45, 0]
type input "1"
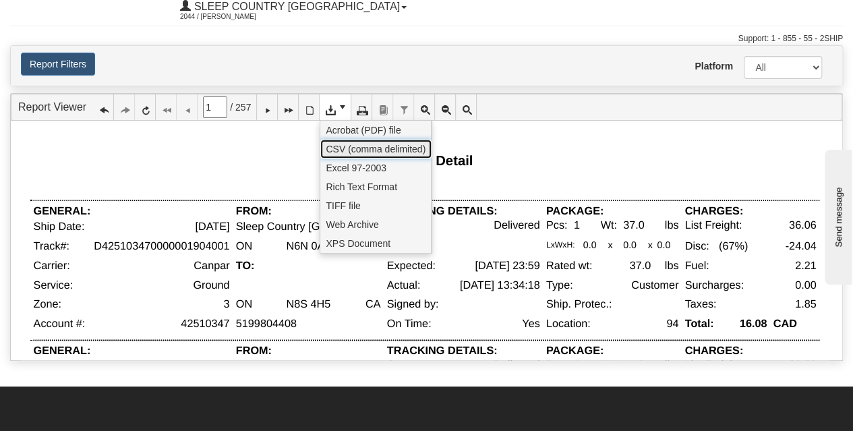
click at [368, 147] on span "CSV (comma delimited)" at bounding box center [376, 148] width 100 height 13
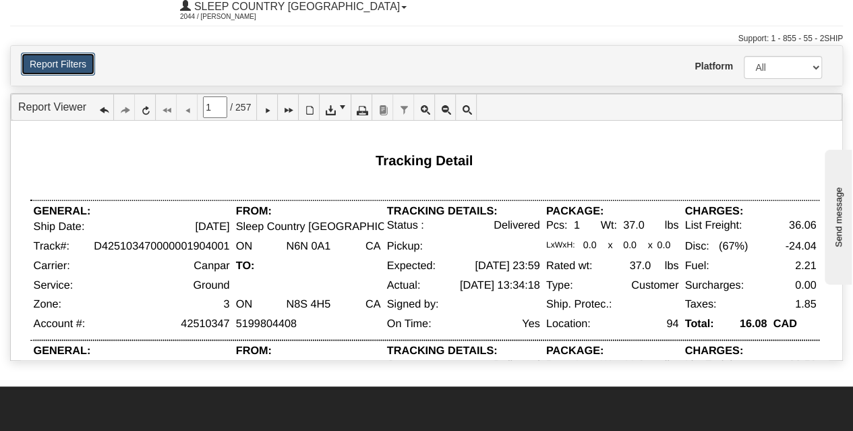
click at [55, 57] on button "Report Filters" at bounding box center [58, 64] width 74 height 23
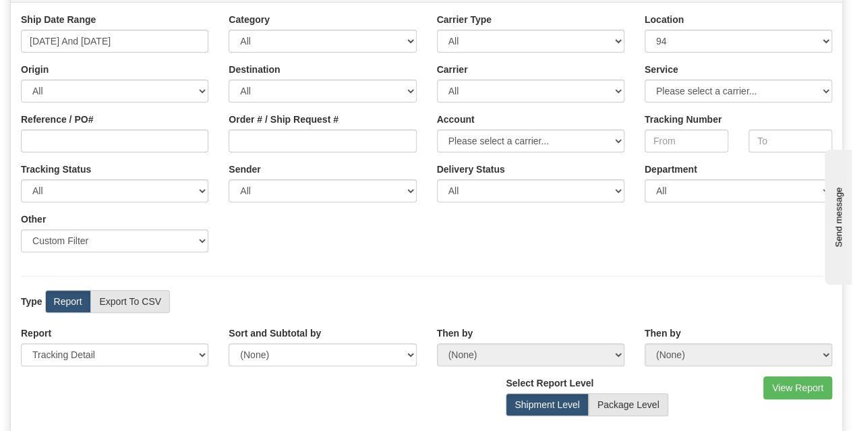
scroll to position [225, 0]
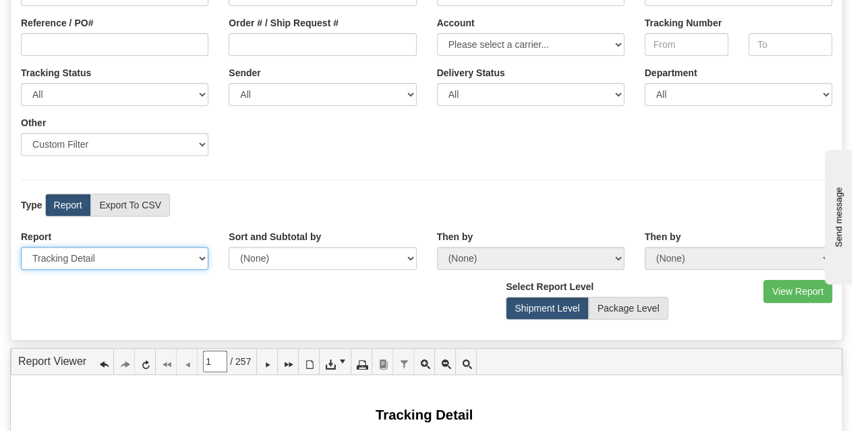
click at [111, 253] on select "Please select 1 Line Shipment Report Address Detail Basic Shipment Overview Can…" at bounding box center [115, 258] width 188 height 23
select select "Users\Basic Shipment Overview.trdx"
click at [21, 247] on select "Please select 1 Line Shipment Report Address Detail Basic Shipment Overview Can…" at bounding box center [115, 258] width 188 height 23
click at [382, 183] on div "Ship Date Range 01/01/2025 And 07/31/2025 Category All Inbound Outbound Carrier…" at bounding box center [427, 123] width 832 height 434
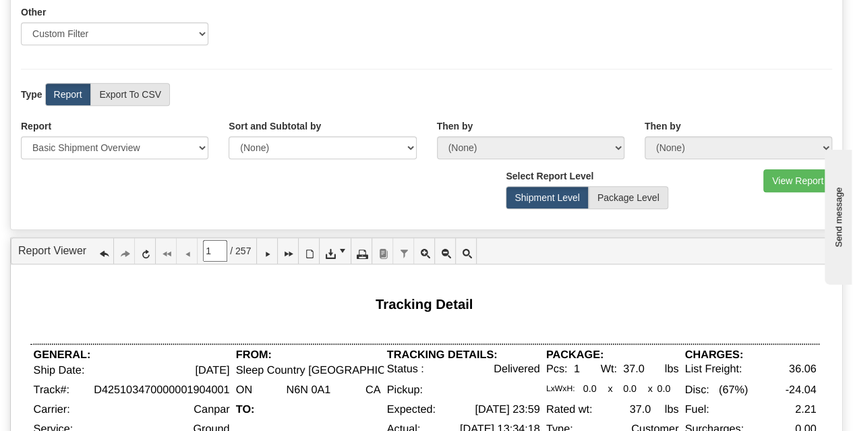
scroll to position [360, 0]
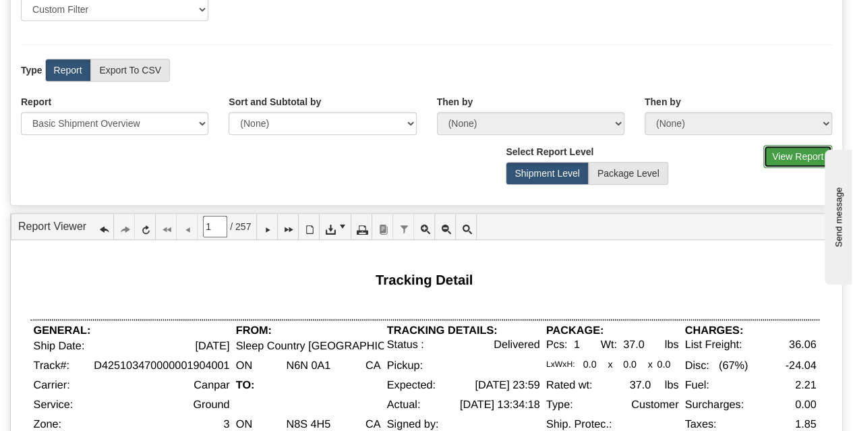
click at [790, 152] on button "View Report" at bounding box center [798, 156] width 69 height 23
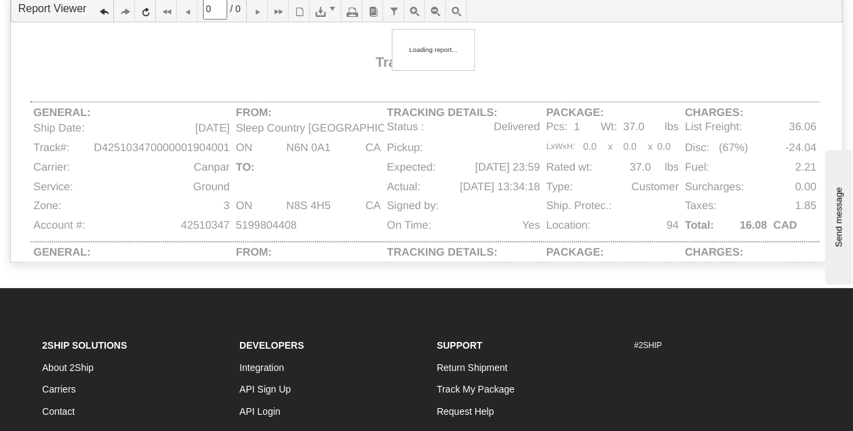
scroll to position [132, 0]
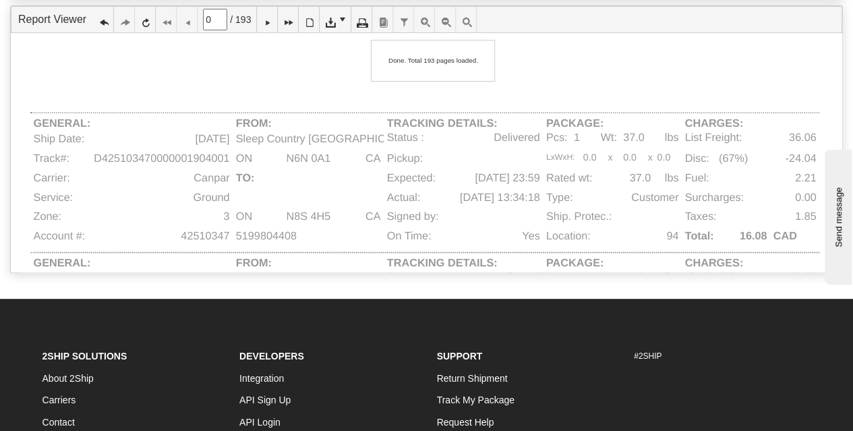
type input "1"
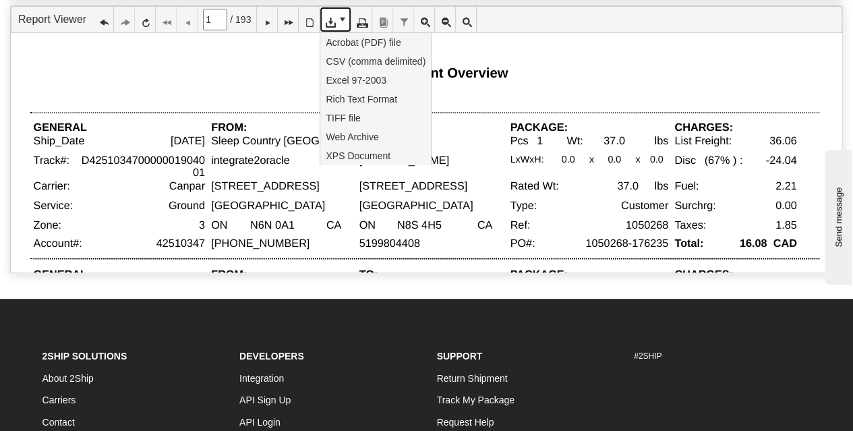
click at [343, 16] on span at bounding box center [342, 19] width 11 height 11
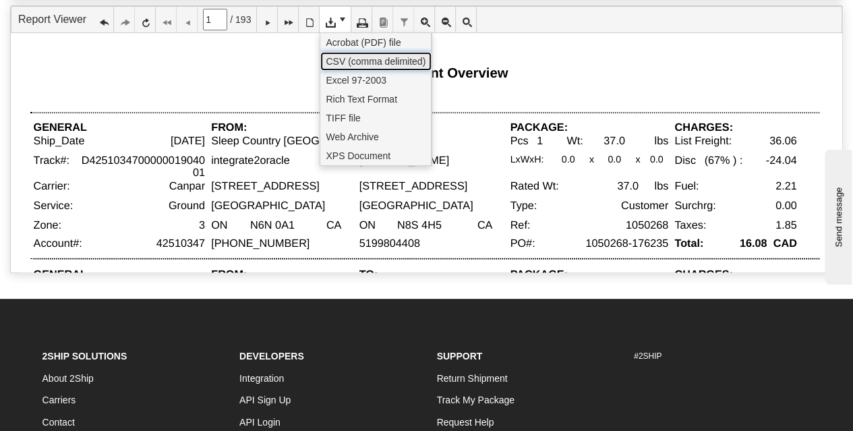
click at [373, 60] on span "CSV (comma delimited)" at bounding box center [376, 61] width 100 height 13
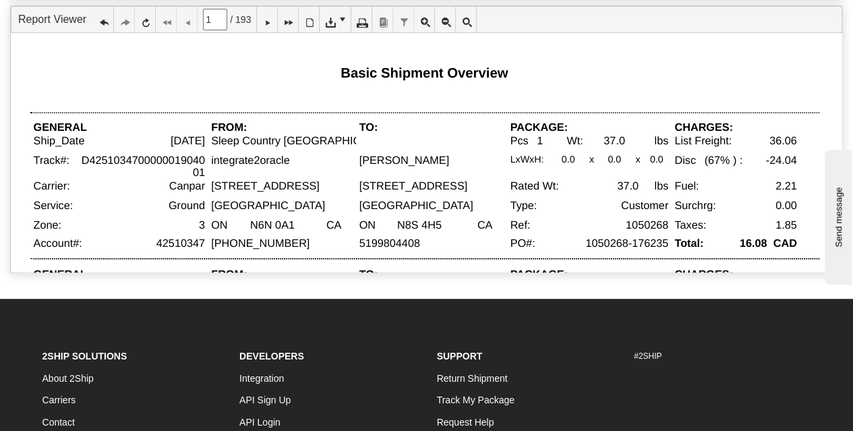
click at [467, 143] on div at bounding box center [431, 145] width 151 height 20
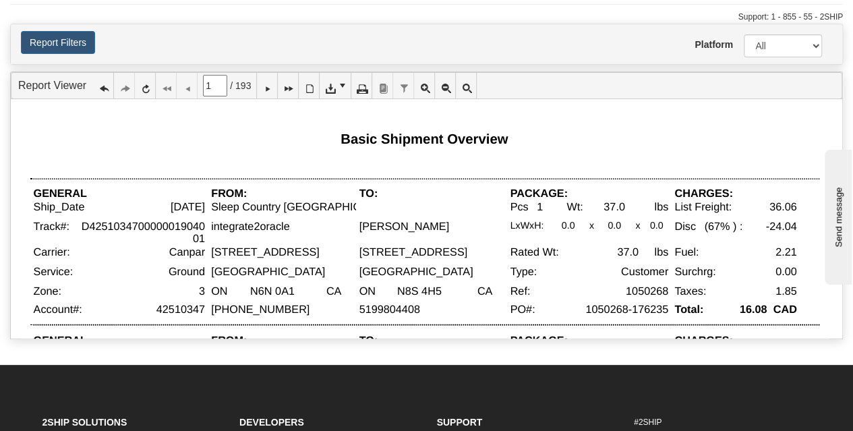
scroll to position [0, 0]
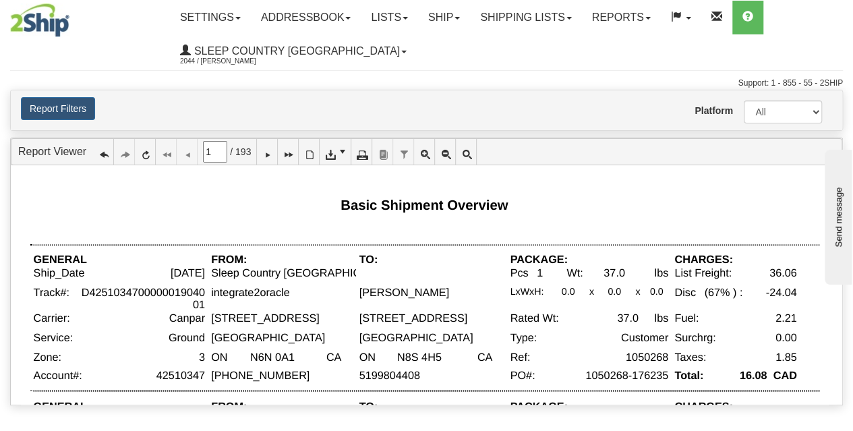
click at [22, 94] on div "Report Filters Platform All 2Ship Imported User Tyler Baker" at bounding box center [427, 110] width 832 height 40
click at [51, 105] on button "Report Filters" at bounding box center [58, 108] width 74 height 23
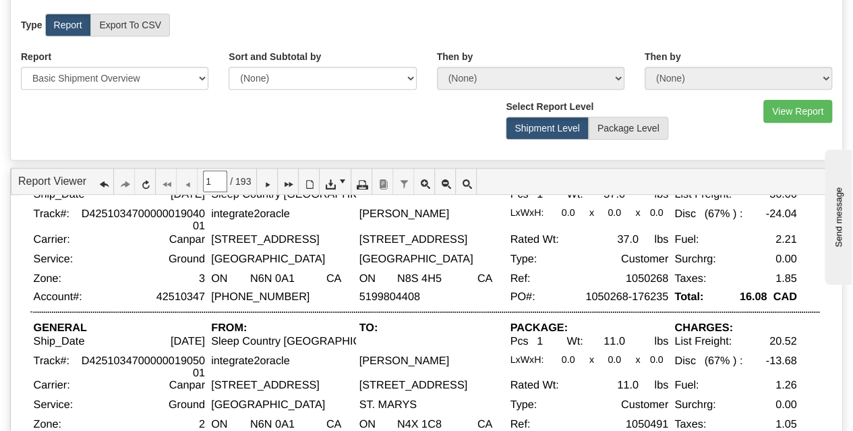
scroll to position [90, 0]
